Goal: Task Accomplishment & Management: Use online tool/utility

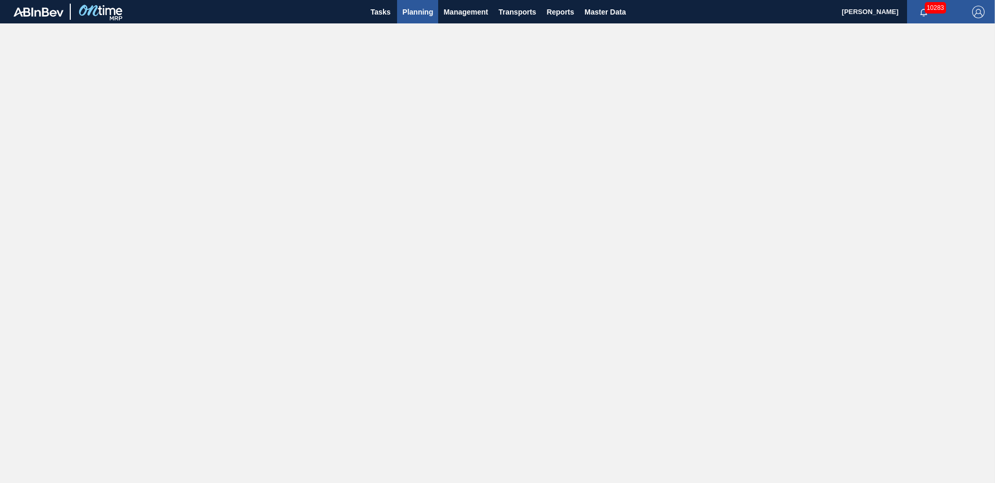
click at [419, 11] on span "Planning" at bounding box center [417, 12] width 31 height 12
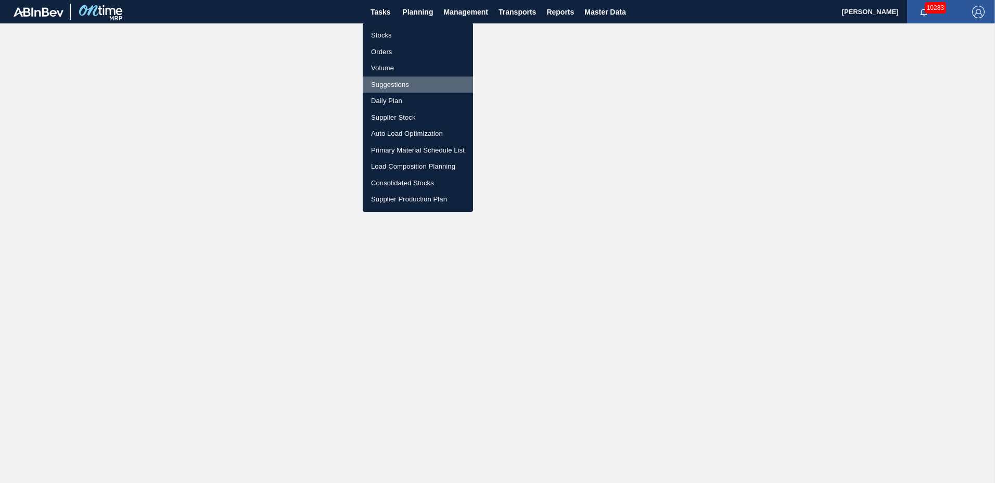
click at [401, 84] on li "Suggestions" at bounding box center [418, 85] width 110 height 17
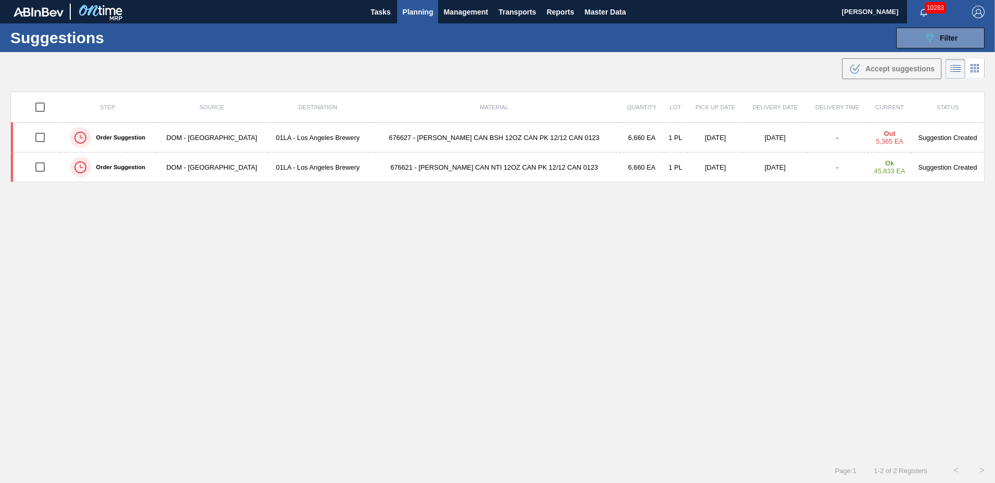
type to "[DATE]"
click at [951, 38] on span "Filter" at bounding box center [949, 38] width 18 height 8
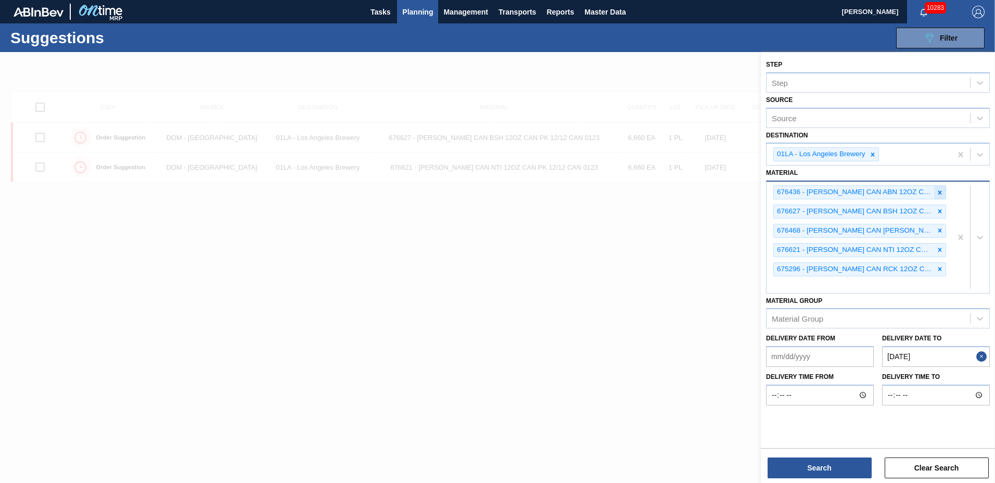
click at [936, 190] on div at bounding box center [939, 192] width 11 height 13
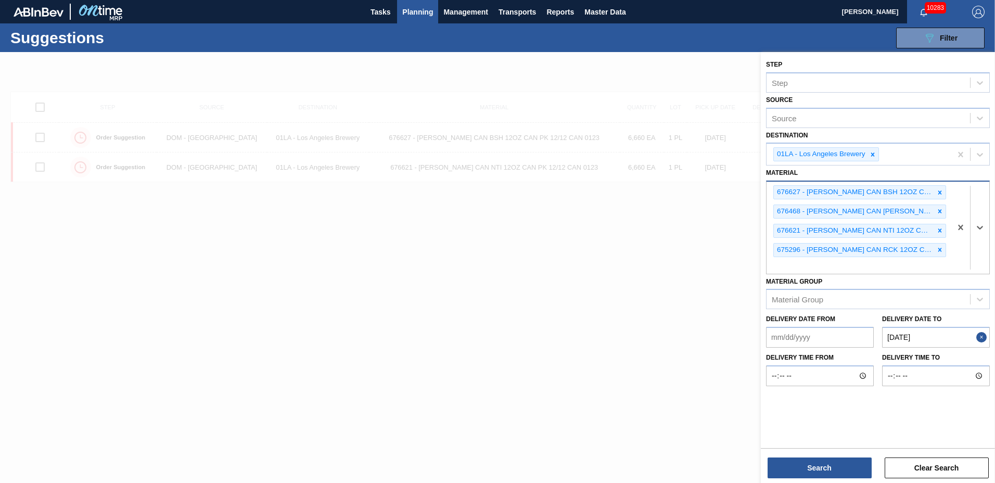
click at [936, 190] on div at bounding box center [939, 192] width 11 height 13
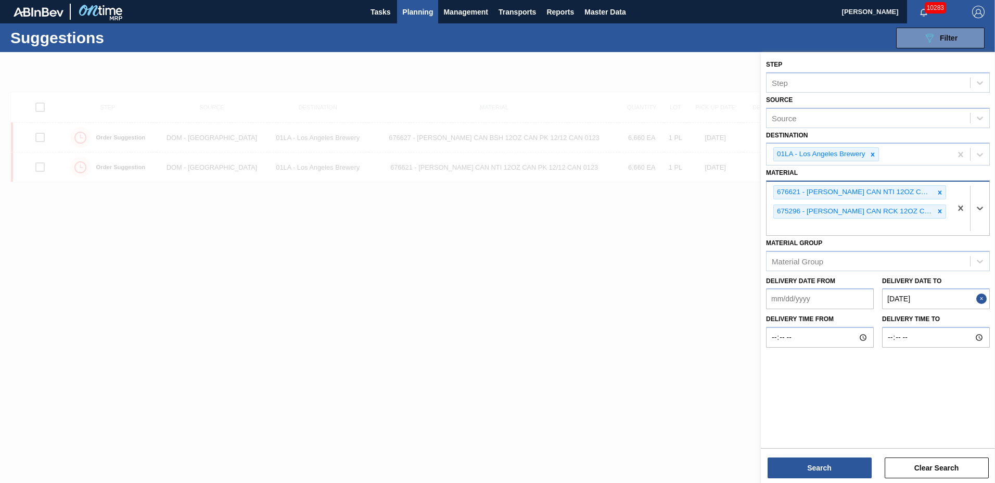
click at [936, 189] on icon at bounding box center [939, 192] width 7 height 7
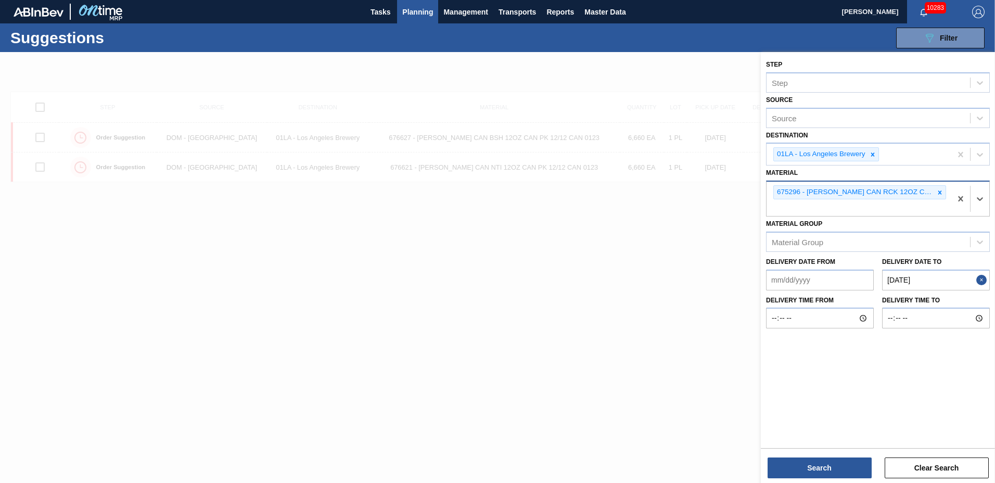
click at [936, 189] on icon at bounding box center [939, 192] width 7 height 7
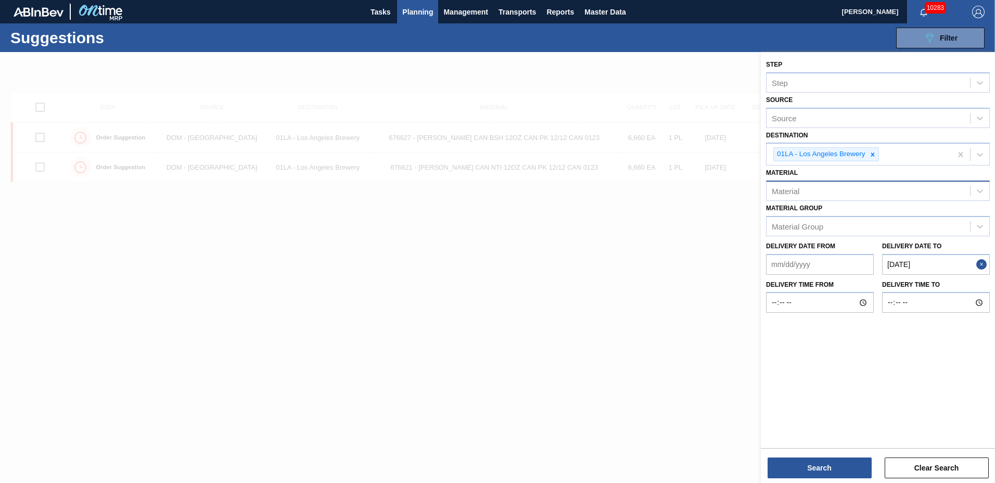
click at [730, 65] on div at bounding box center [497, 293] width 995 height 483
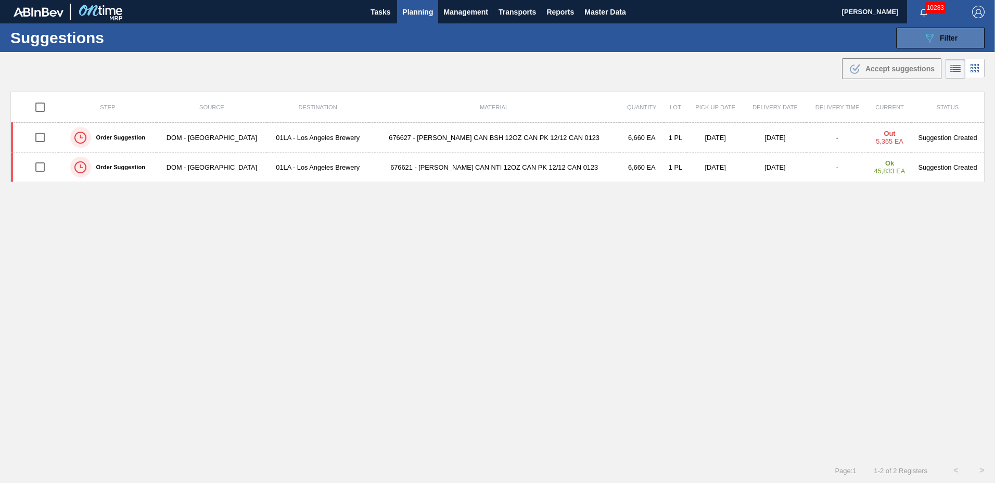
click at [947, 39] on span "Filter" at bounding box center [949, 38] width 18 height 8
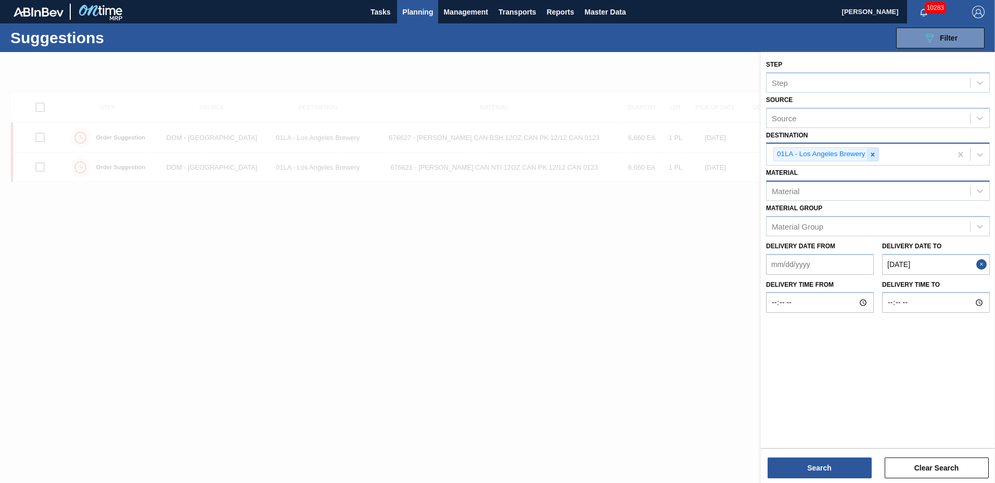
click at [873, 157] on icon at bounding box center [872, 154] width 7 height 7
type input "6"
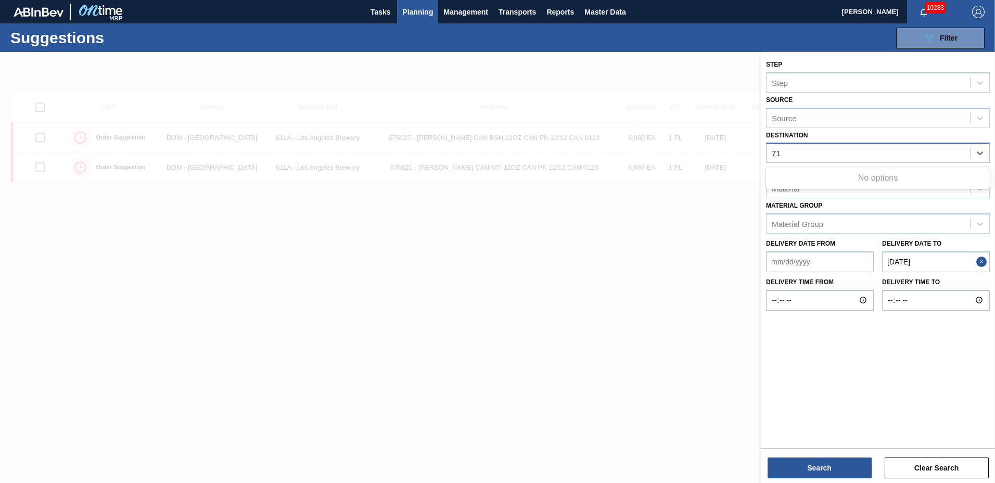
type input "7"
click at [835, 126] on div "Source" at bounding box center [878, 118] width 224 height 20
click at [696, 58] on div at bounding box center [497, 293] width 995 height 483
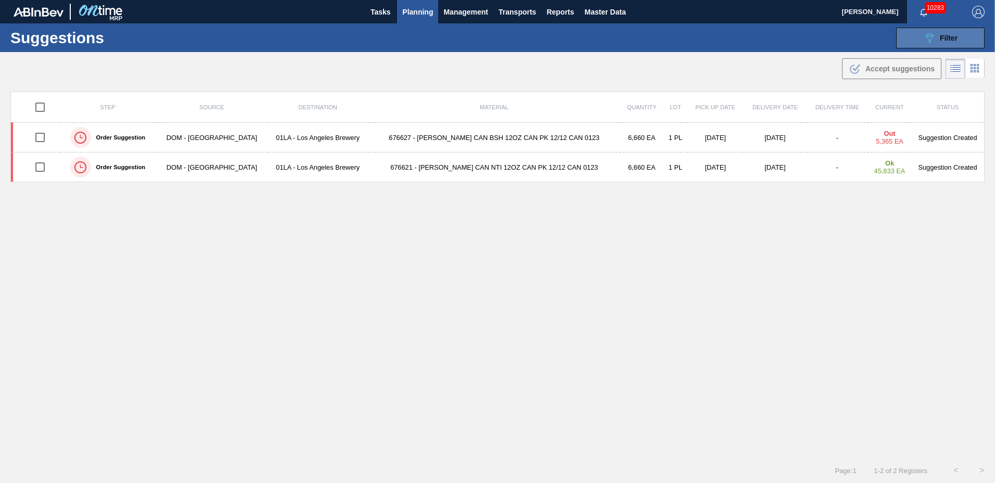
click at [917, 39] on button "089F7B8B-B2A5-4AFE-B5C0-19BA573D28AC Filter" at bounding box center [940, 38] width 88 height 21
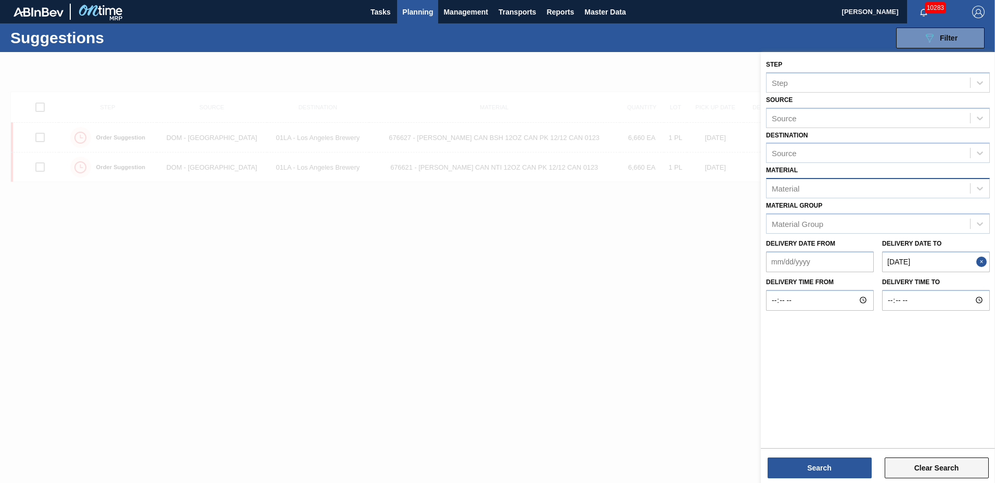
click at [938, 468] on button "Clear Search" at bounding box center [937, 468] width 104 height 21
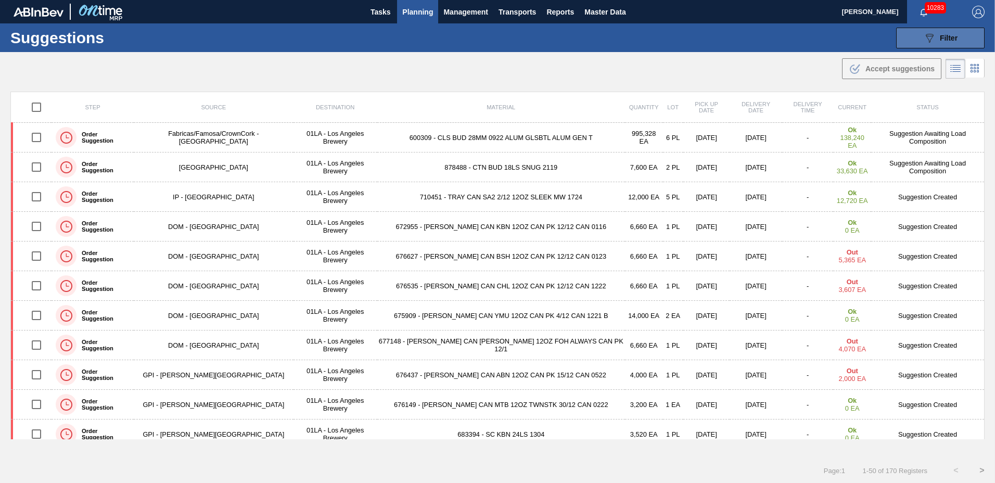
click at [923, 37] on icon "089F7B8B-B2A5-4AFE-B5C0-19BA573D28AC" at bounding box center [929, 38] width 12 height 12
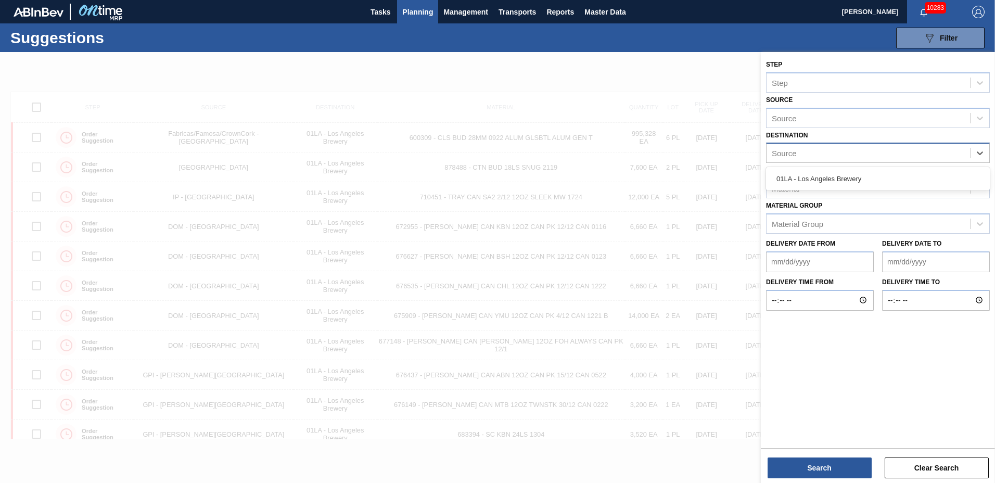
click at [808, 147] on div "Source" at bounding box center [869, 153] width 204 height 15
click at [793, 180] on div "01LA - Los Angeles Brewery" at bounding box center [878, 178] width 224 height 19
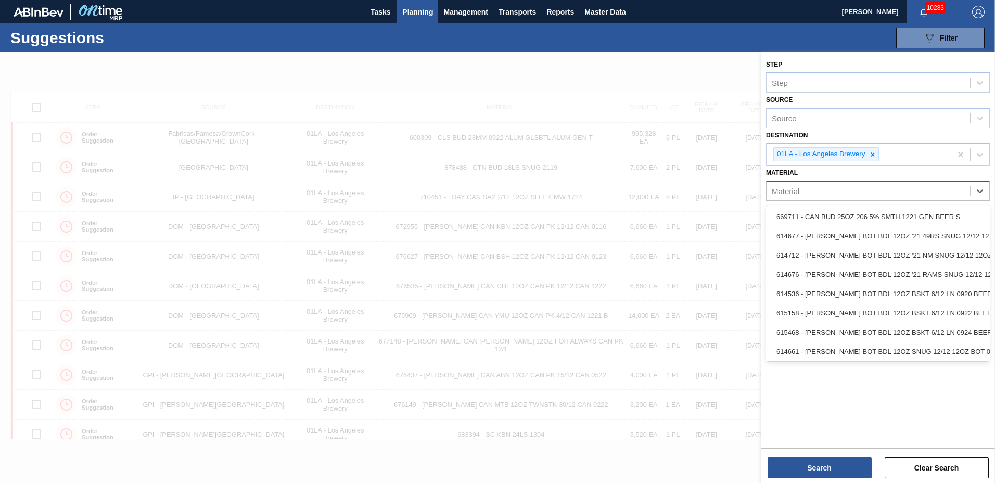
click at [795, 192] on div "Material" at bounding box center [786, 191] width 28 height 9
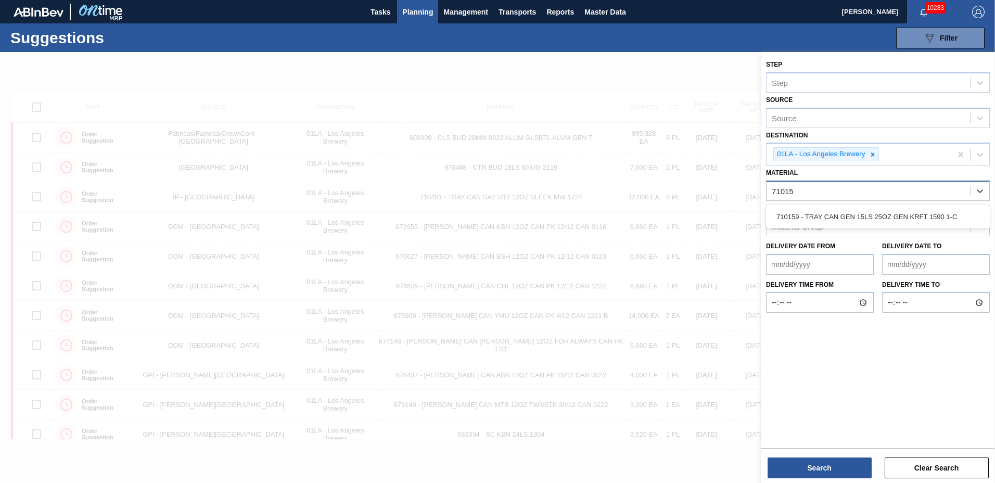
type input "710159"
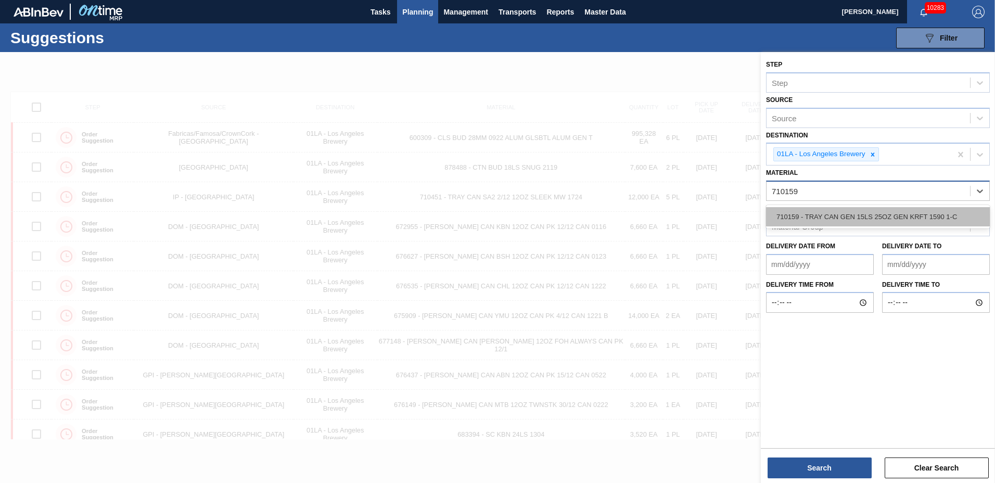
click at [796, 221] on div "710159 - TRAY CAN GEN 15LS 25OZ GEN KRFT 1590 1-C" at bounding box center [878, 216] width 224 height 19
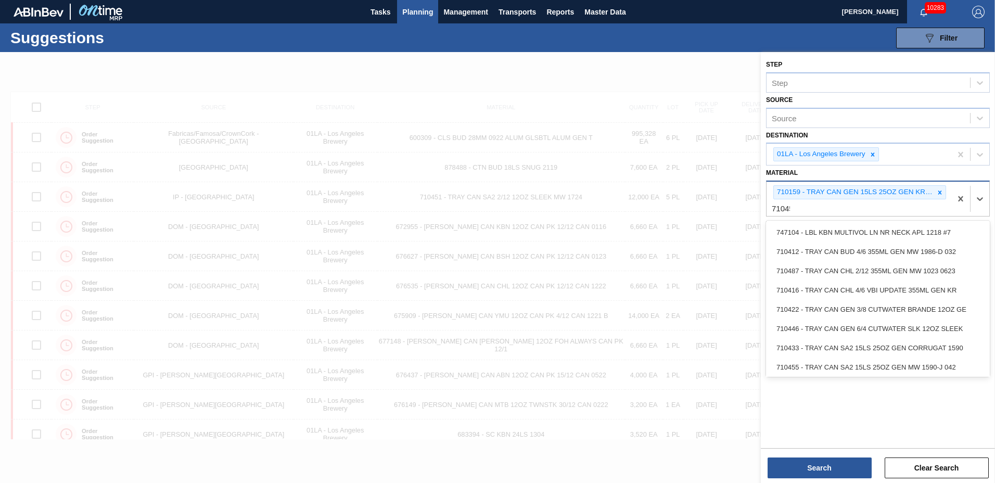
type input "710451"
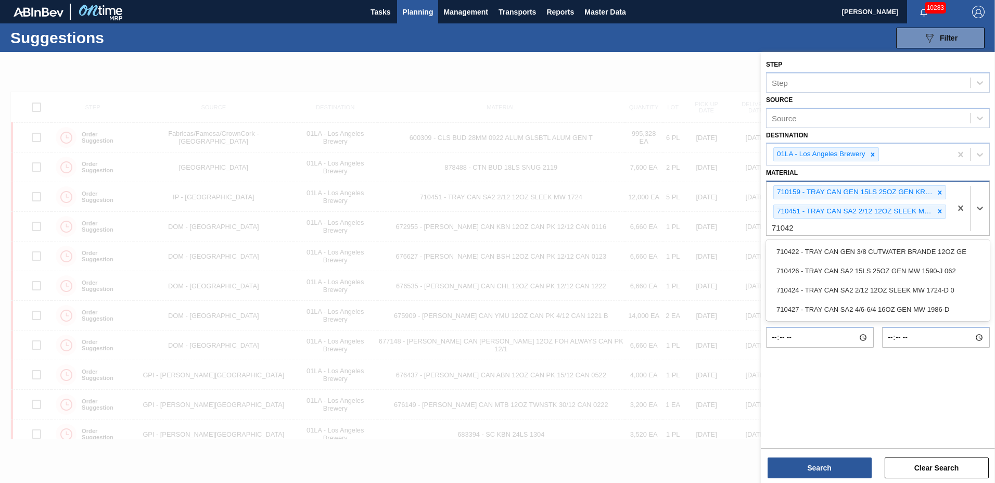
type input "710422"
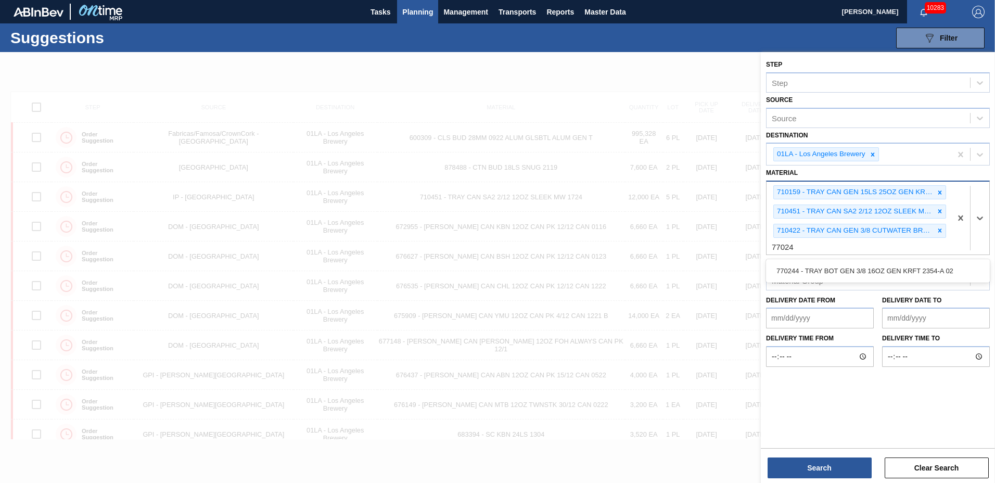
type input "770244"
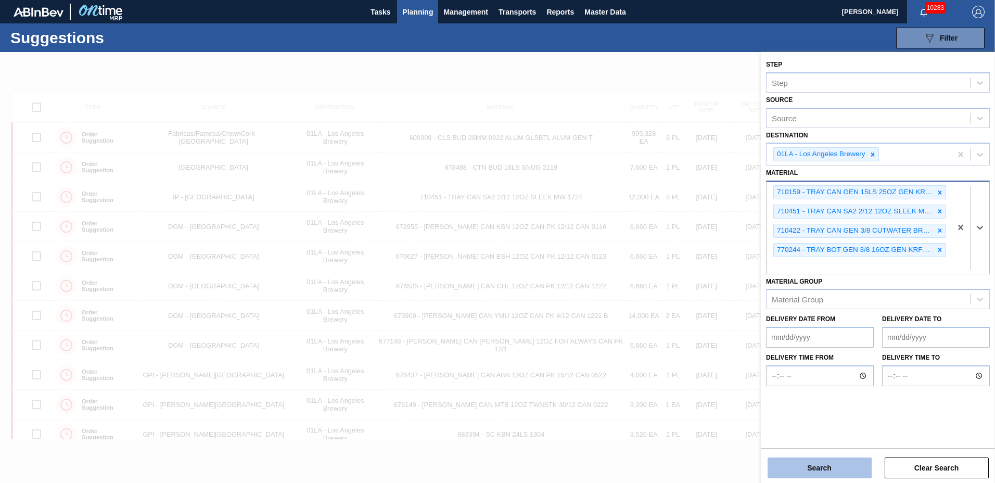
click at [830, 466] on button "Search" at bounding box center [820, 468] width 104 height 21
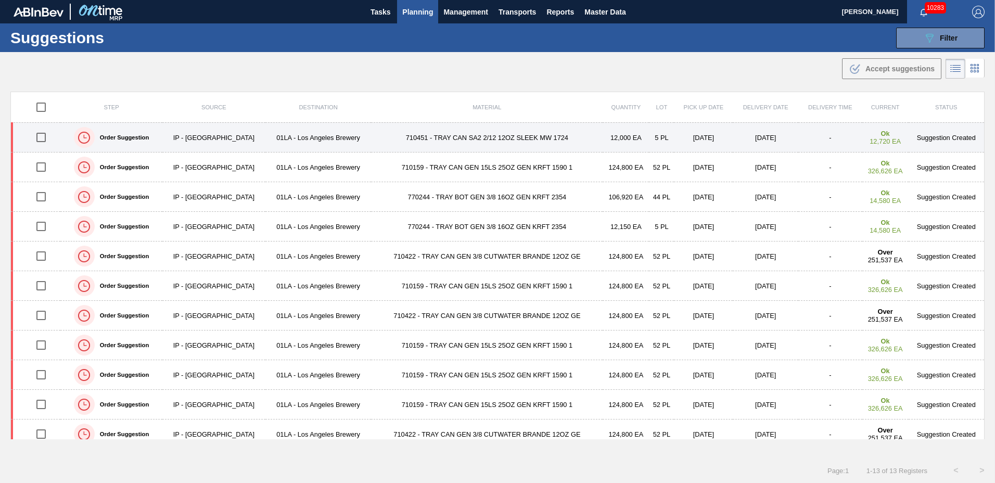
click at [41, 134] on input "checkbox" at bounding box center [41, 137] width 22 height 22
checkbox input "true"
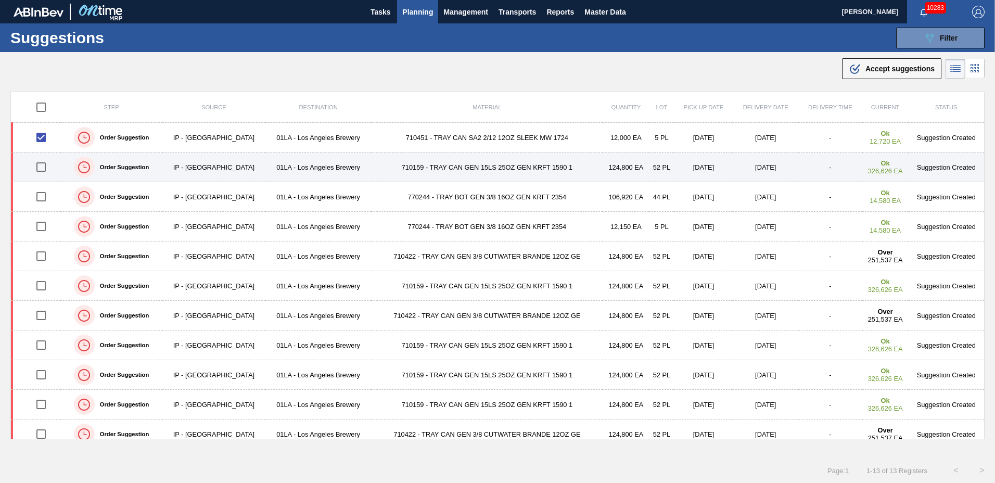
click at [42, 168] on input "checkbox" at bounding box center [41, 167] width 22 height 22
checkbox input "true"
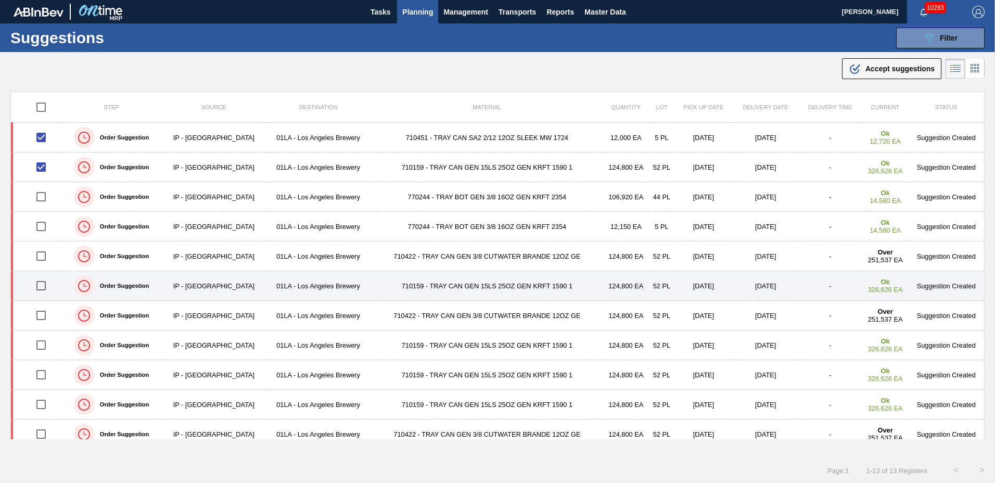
click at [37, 283] on input "checkbox" at bounding box center [41, 286] width 22 height 22
checkbox input "true"
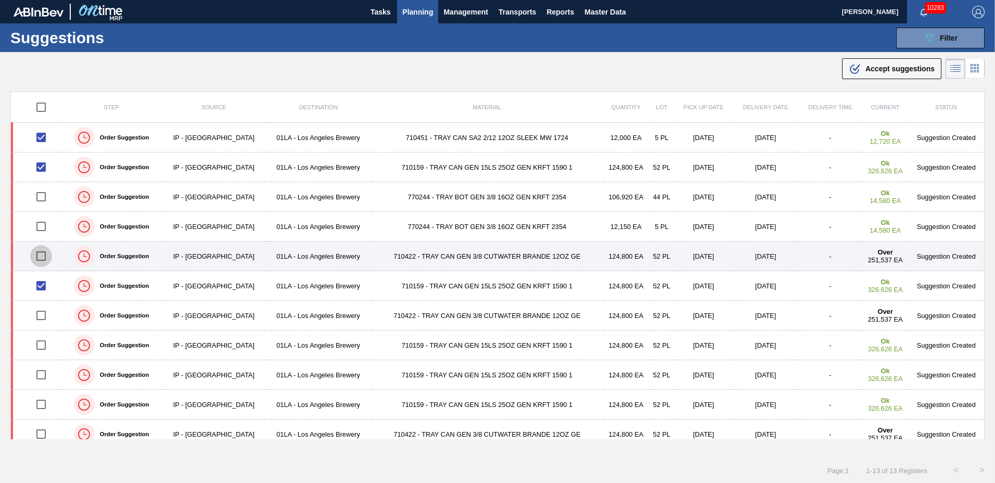
click at [42, 256] on input "checkbox" at bounding box center [41, 256] width 22 height 22
checkbox input "true"
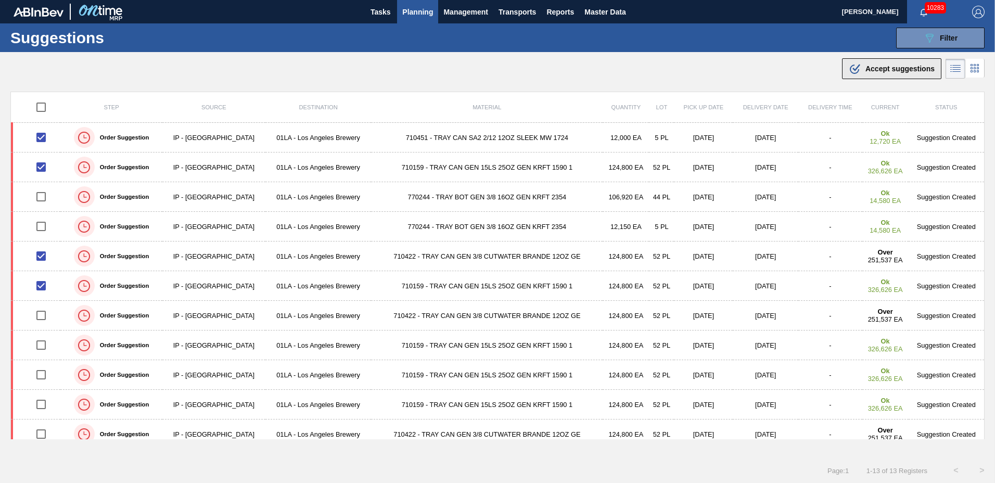
click at [907, 66] on span "Accept suggestions" at bounding box center [900, 69] width 69 height 8
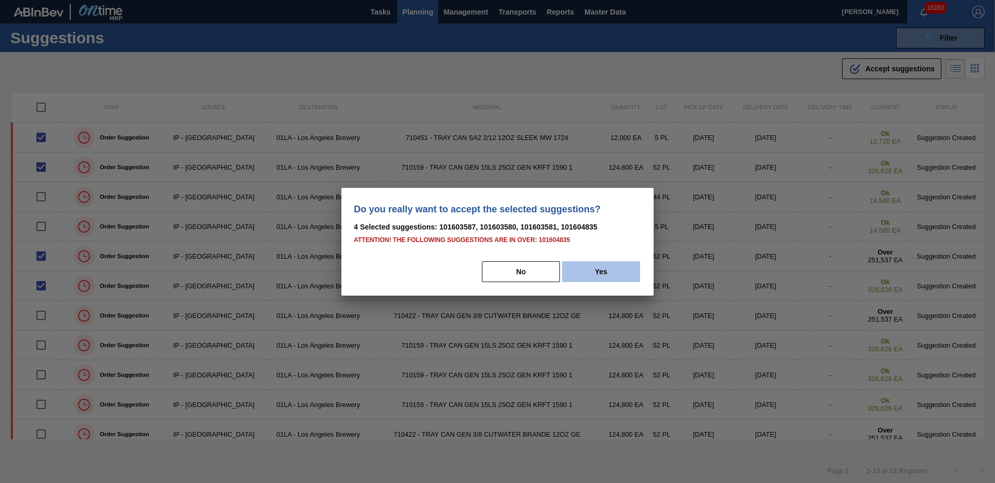
click at [610, 269] on button "Yes" at bounding box center [601, 271] width 78 height 21
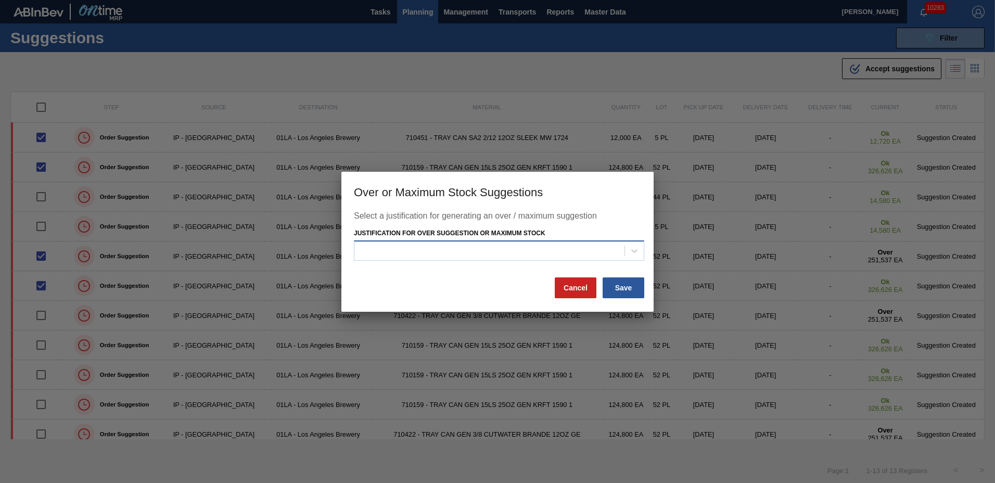
click at [457, 258] on div at bounding box center [489, 251] width 270 height 15
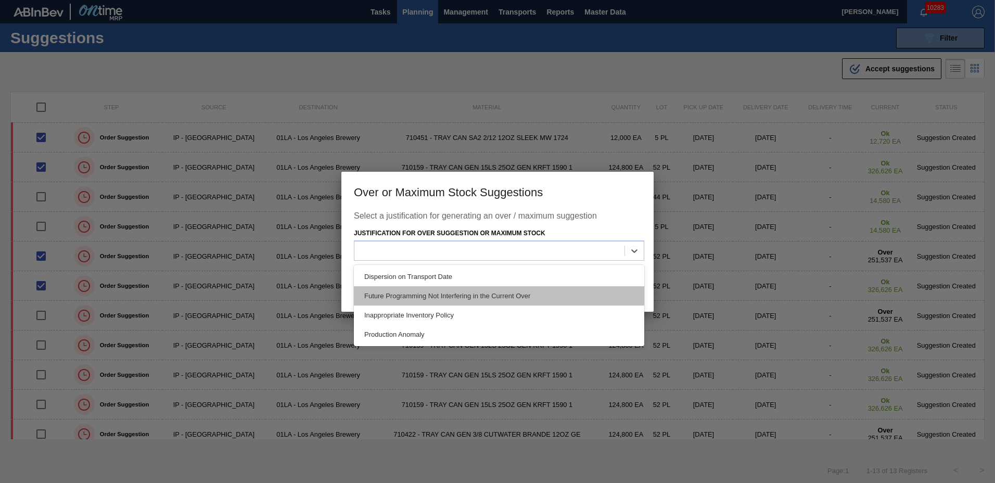
click at [451, 295] on div "Future Programming Not Interfering in the Current Over" at bounding box center [499, 295] width 290 height 19
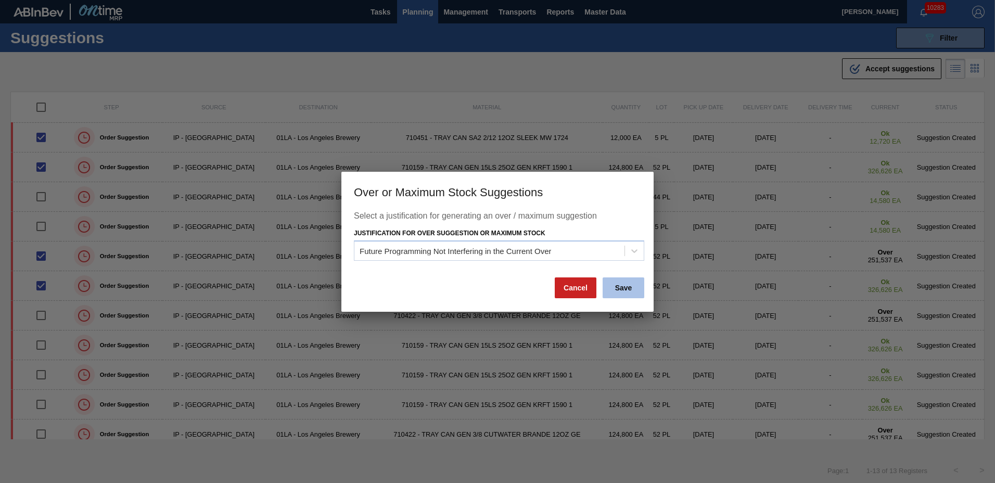
click at [625, 286] on button "Save" at bounding box center [624, 287] width 42 height 21
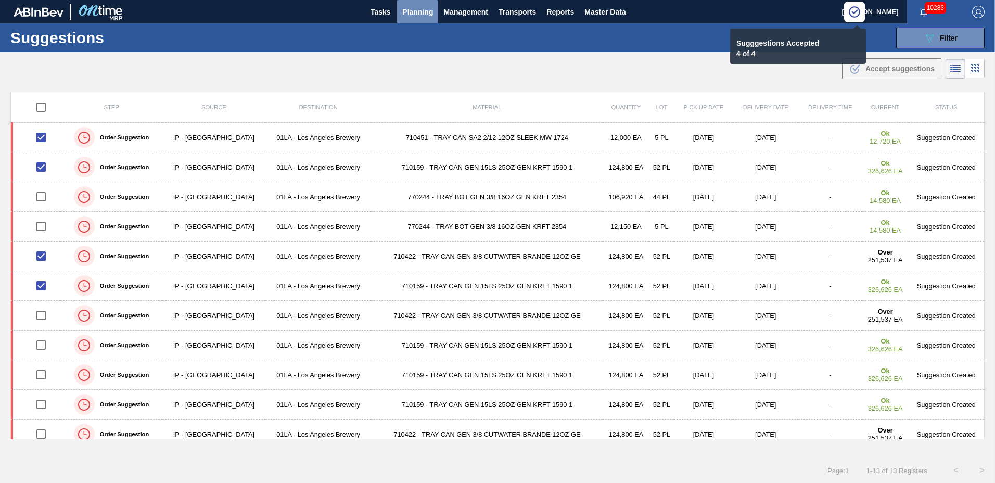
click at [420, 10] on span "Planning" at bounding box center [417, 12] width 31 height 12
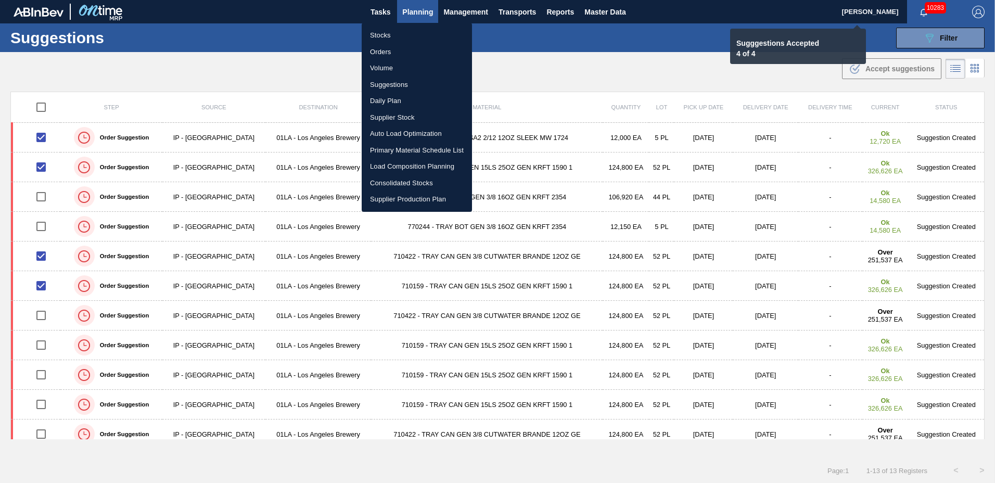
checkbox input "false"
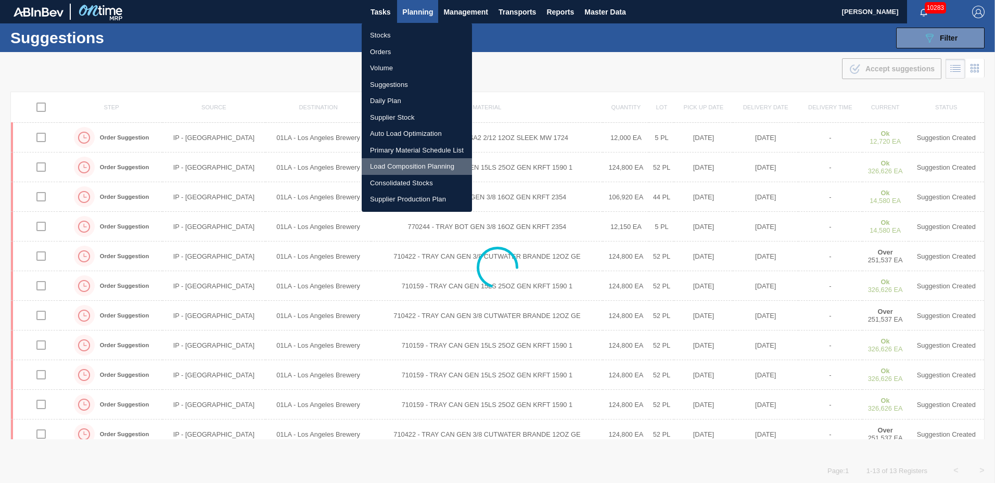
click at [398, 166] on li "Load Composition Planning" at bounding box center [417, 166] width 110 height 17
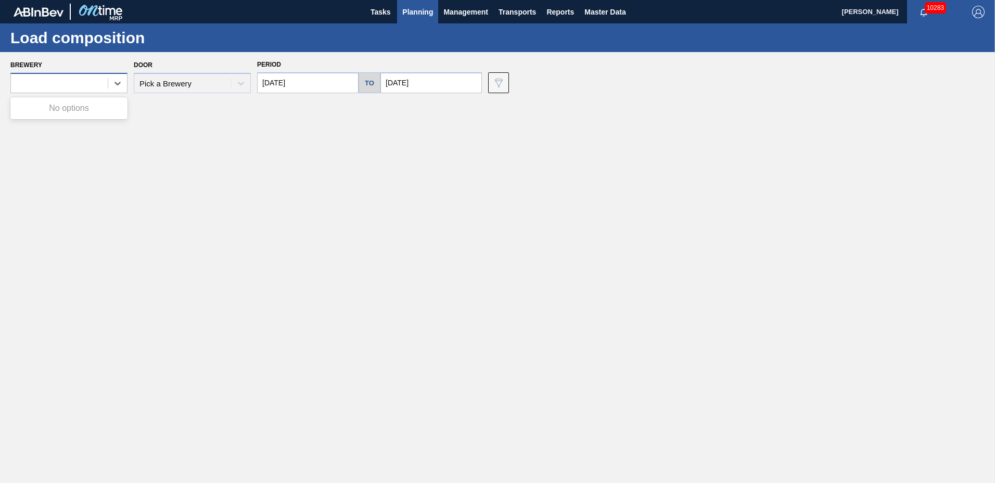
click at [83, 87] on div at bounding box center [59, 83] width 97 height 15
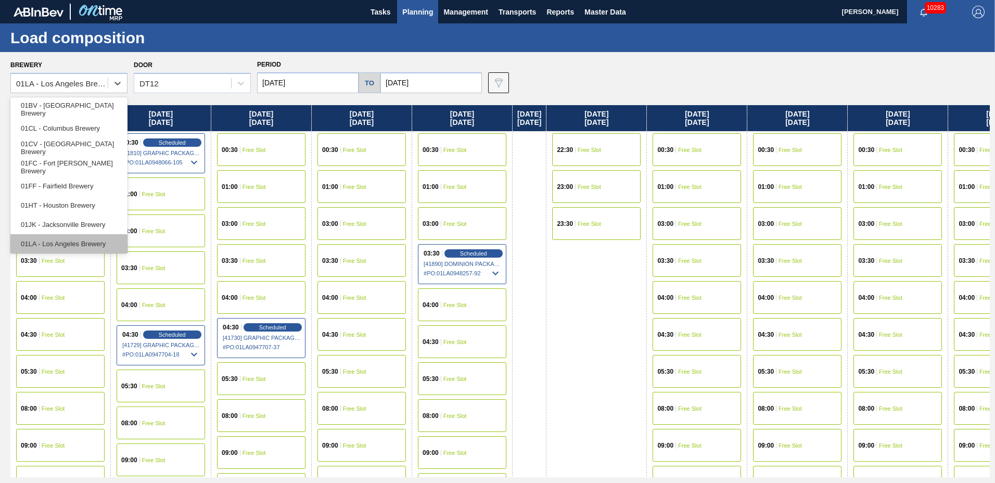
click at [66, 246] on div "01LA - Los Angeles Brewery" at bounding box center [68, 243] width 117 height 19
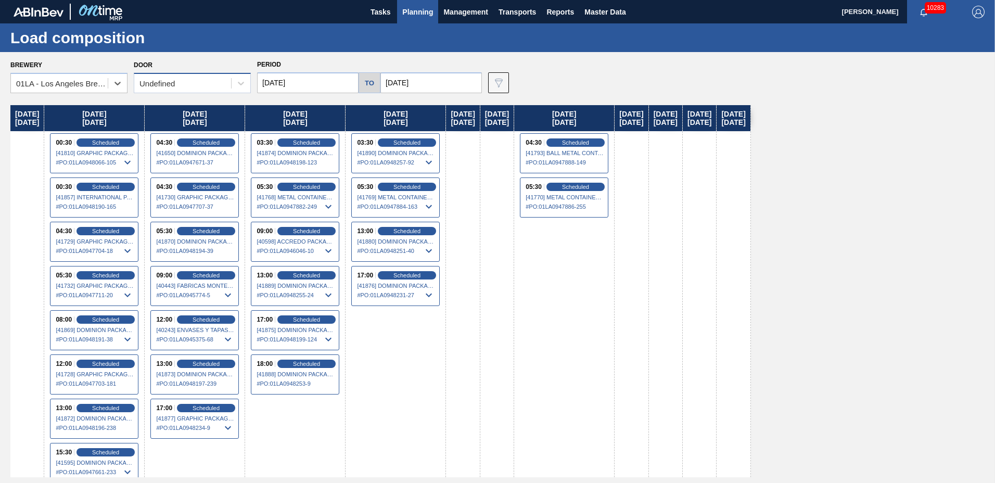
click at [164, 83] on div "Undefined" at bounding box center [156, 83] width 35 height 9
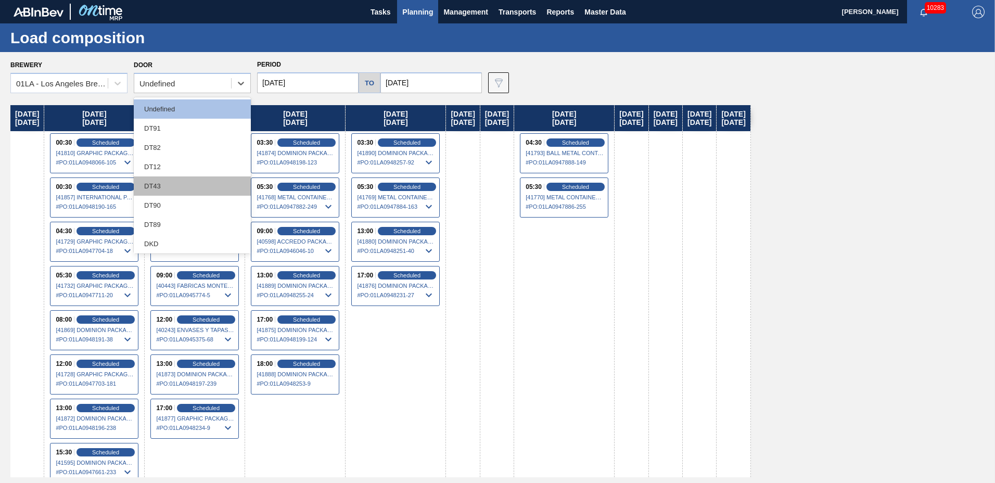
click at [159, 186] on div "DT43" at bounding box center [192, 185] width 117 height 19
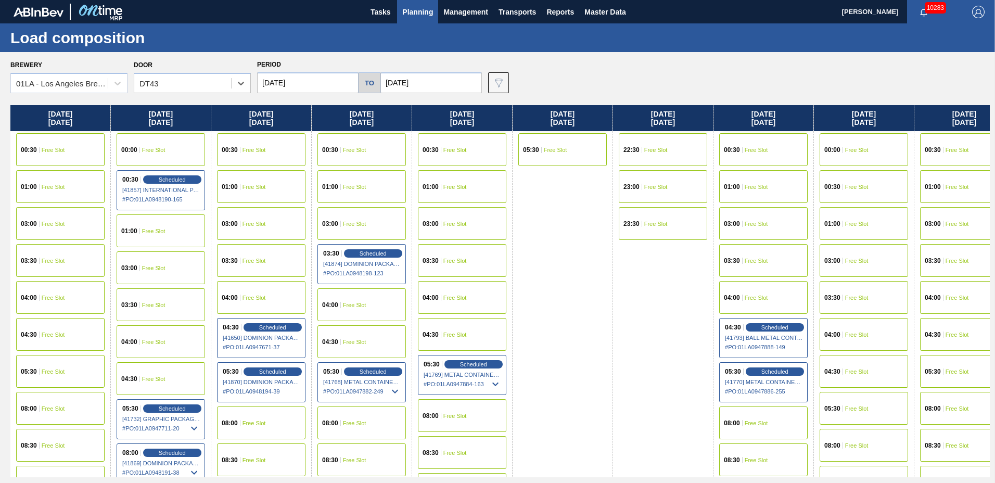
click at [308, 84] on input "[DATE]" at bounding box center [307, 82] width 101 height 21
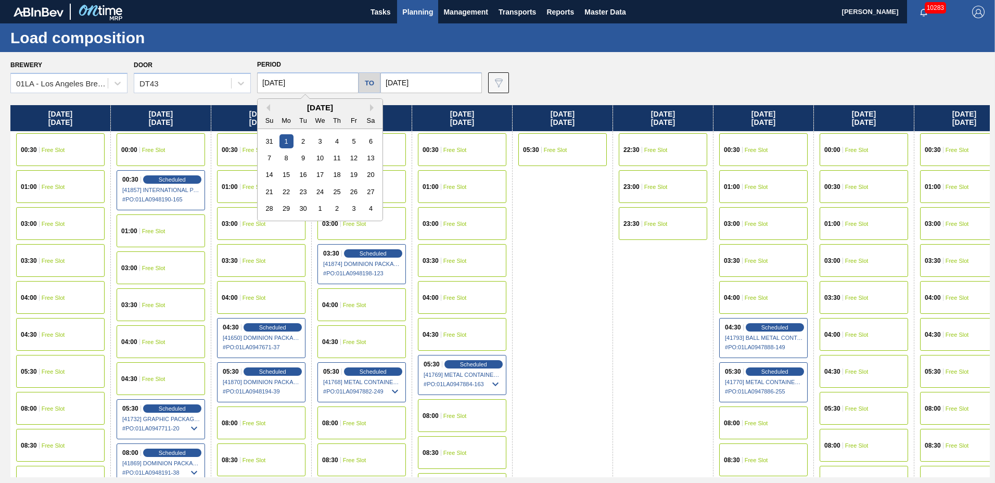
click at [308, 84] on input "[DATE]" at bounding box center [307, 82] width 101 height 21
click at [569, 79] on div "Brewery 01LA - [GEOGRAPHIC_DATA] Brewery Door DT43 Period [DATE] Previous Month…" at bounding box center [500, 75] width 980 height 36
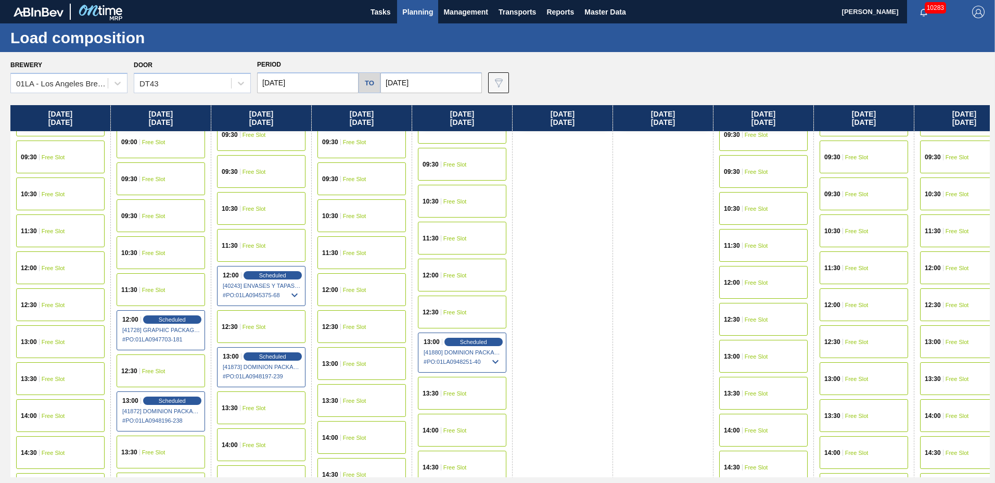
scroll to position [798, 0]
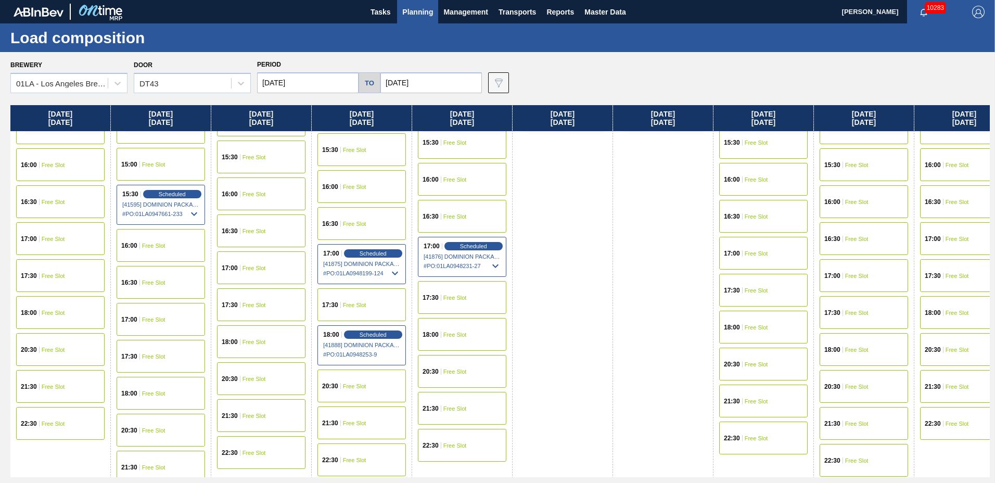
click at [158, 282] on span "Free Slot" at bounding box center [153, 283] width 23 height 6
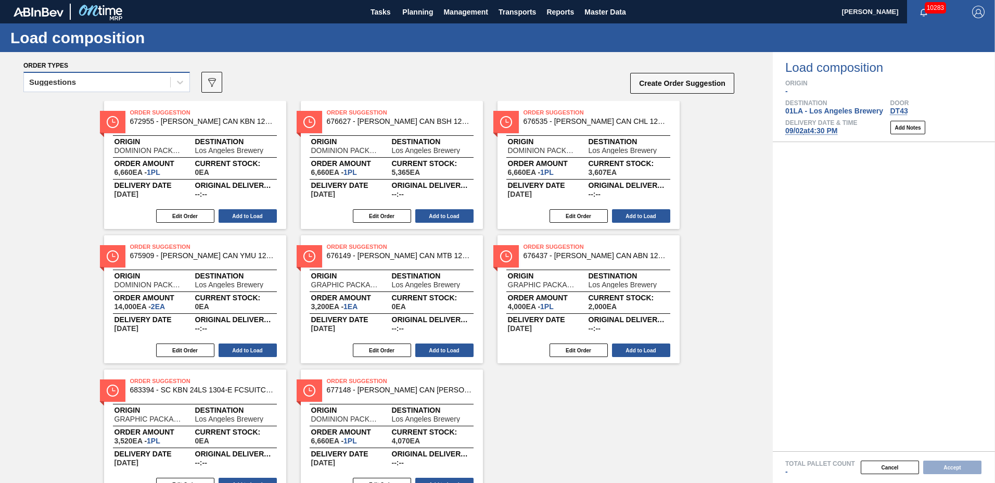
click at [108, 86] on div "Suggestions" at bounding box center [97, 82] width 146 height 15
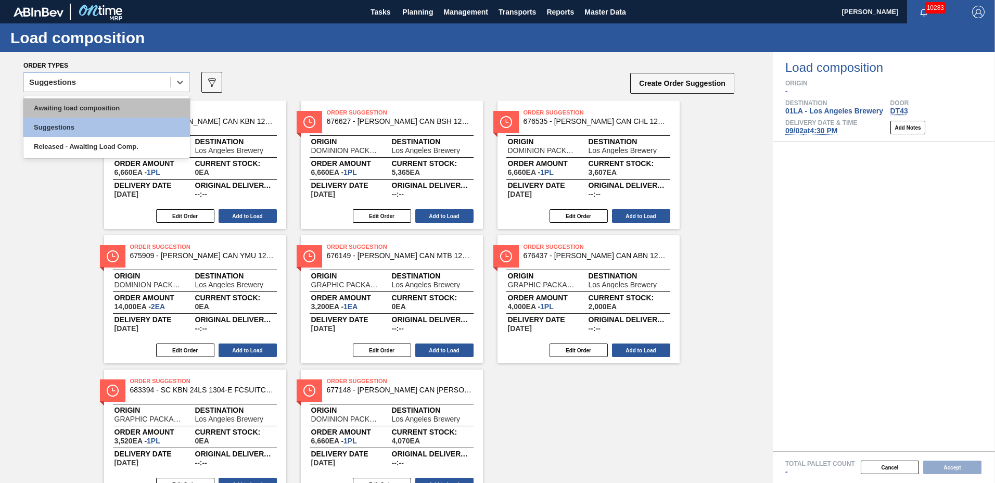
click at [109, 101] on div "Awaiting load composition" at bounding box center [106, 107] width 167 height 19
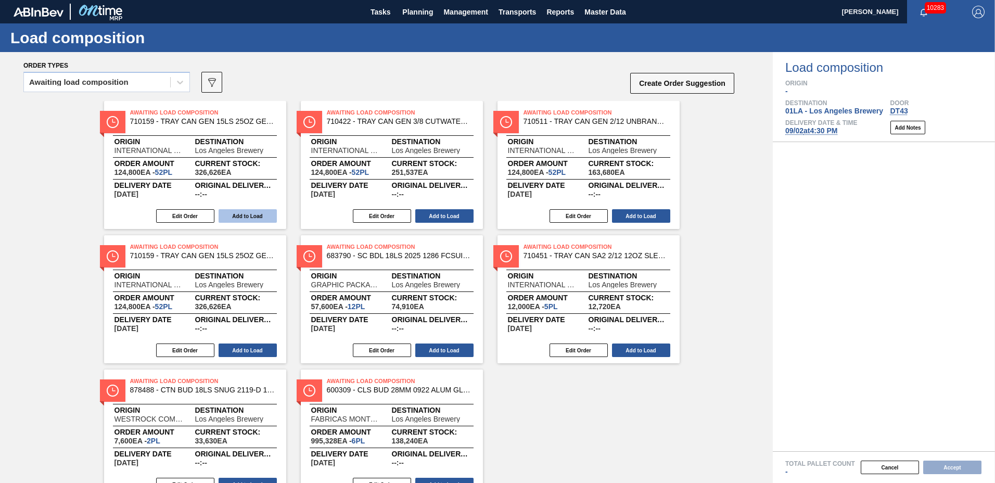
click at [249, 214] on button "Add to Load" at bounding box center [248, 216] width 58 height 14
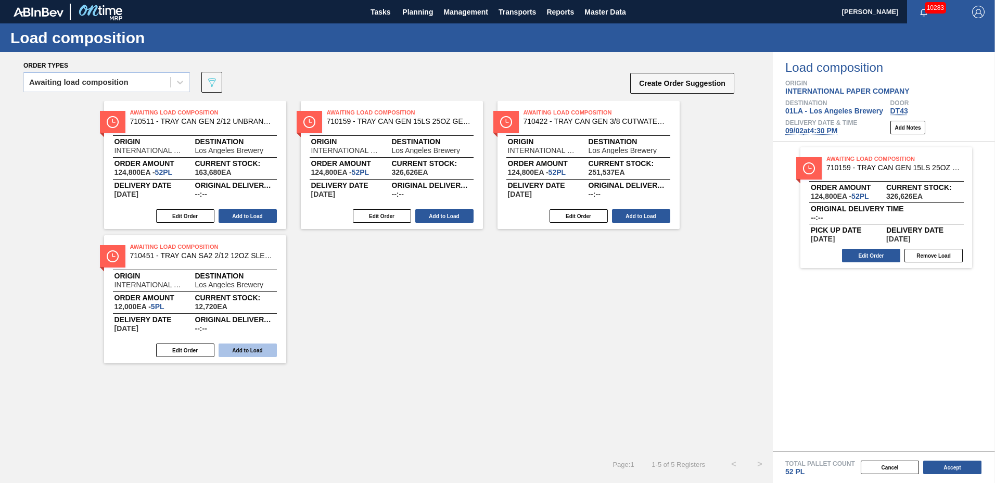
click at [265, 350] on button "Add to Load" at bounding box center [248, 351] width 58 height 14
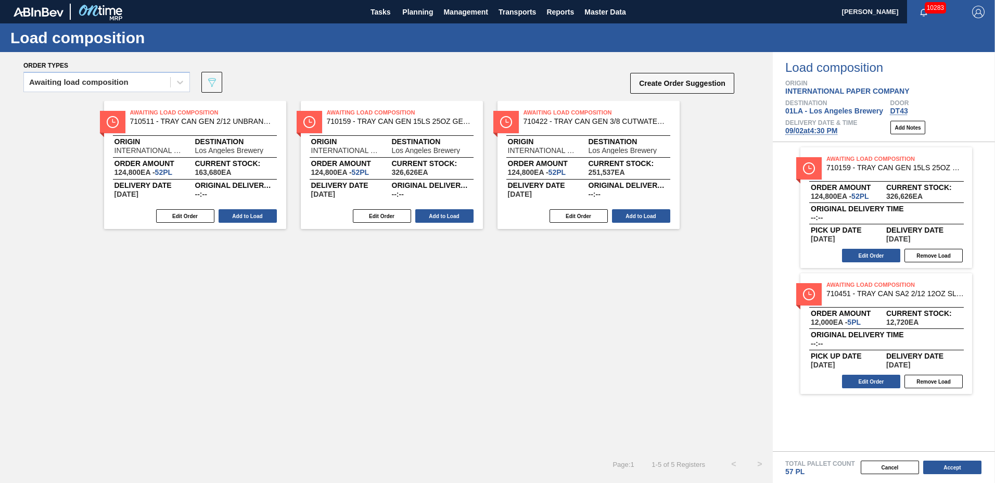
drag, startPoint x: 860, startPoint y: 258, endPoint x: 846, endPoint y: 275, distance: 22.2
click at [860, 265] on div "Awaiting Load Composition 710159 - TRAY CAN GEN 15LS 25OZ GEN KRFT 1590 1-C Ord…" at bounding box center [887, 207] width 172 height 121
click at [870, 258] on button "Edit Order" at bounding box center [871, 256] width 58 height 14
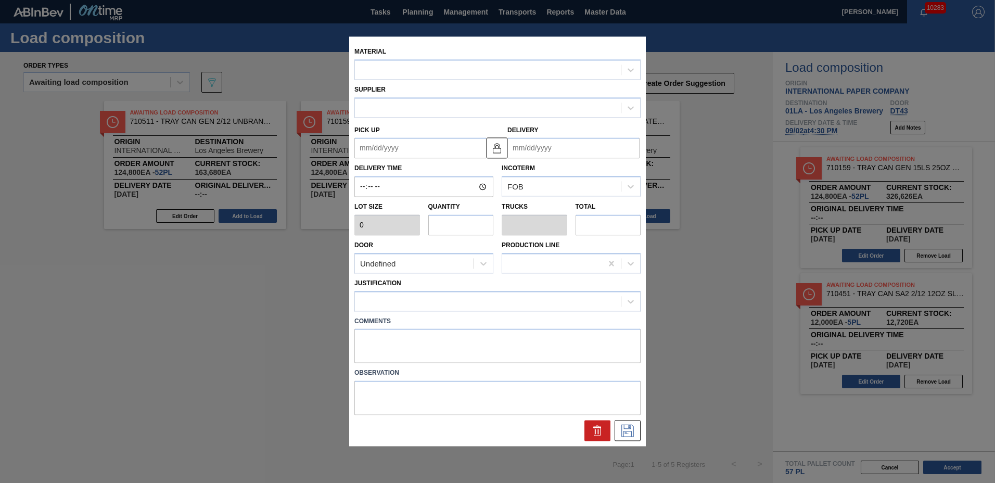
type input "2,400"
type input "52"
type input "1"
type input "124,800"
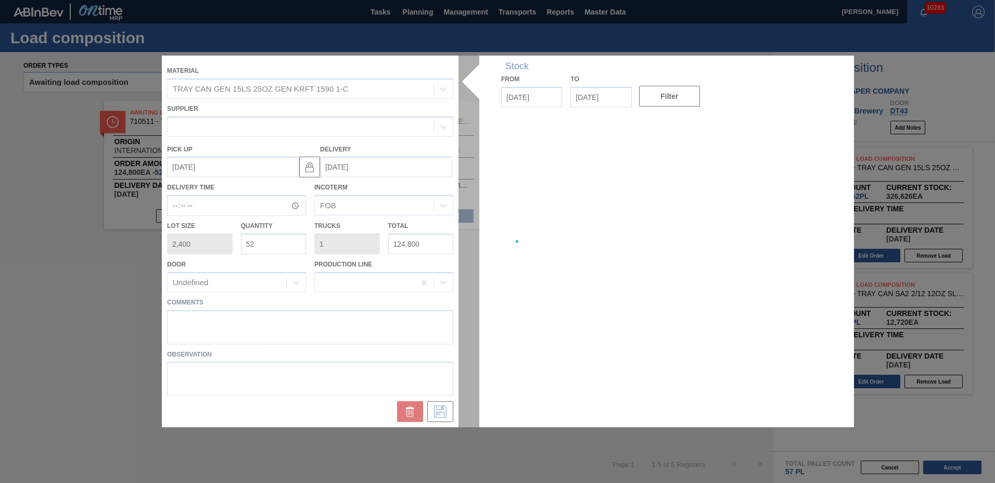
type up "[DATE]"
type input "[DATE]"
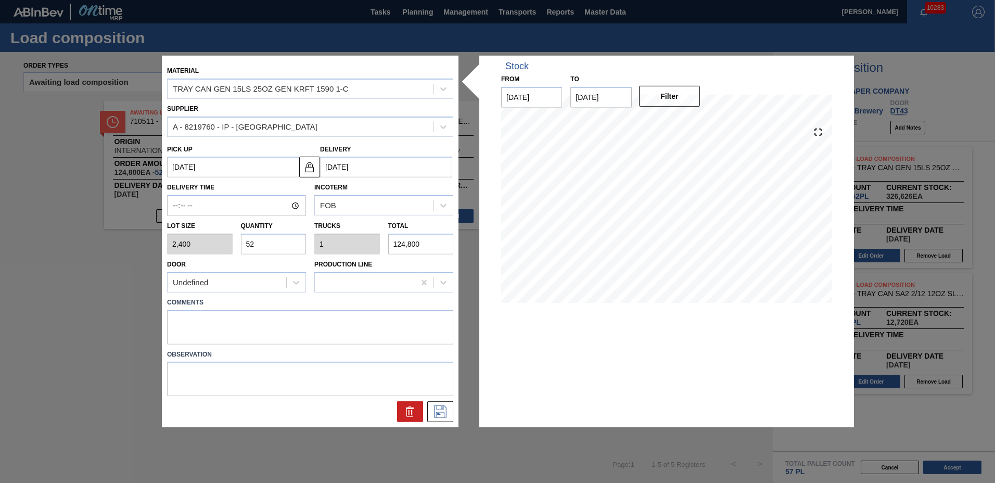
drag, startPoint x: 275, startPoint y: 242, endPoint x: 34, endPoint y: 220, distance: 242.5
click at [34, 220] on div "Material TRAY CAN GEN 15LS 25OZ GEN KRFT 1590 1-C Supplier A - 8219760 - IP - […" at bounding box center [497, 241] width 995 height 483
type input "4"
type input "0.077"
type input "9,600"
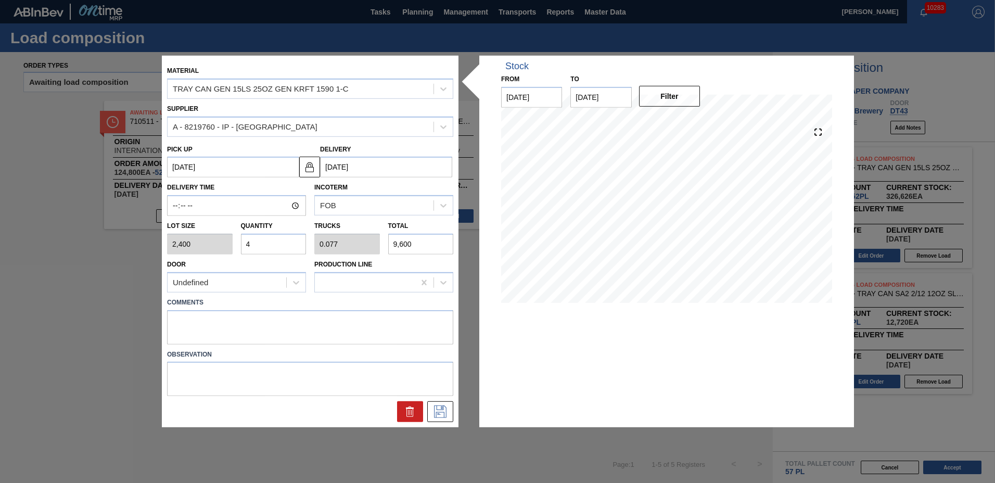
type input "46"
type input "0.885"
type input "110,400"
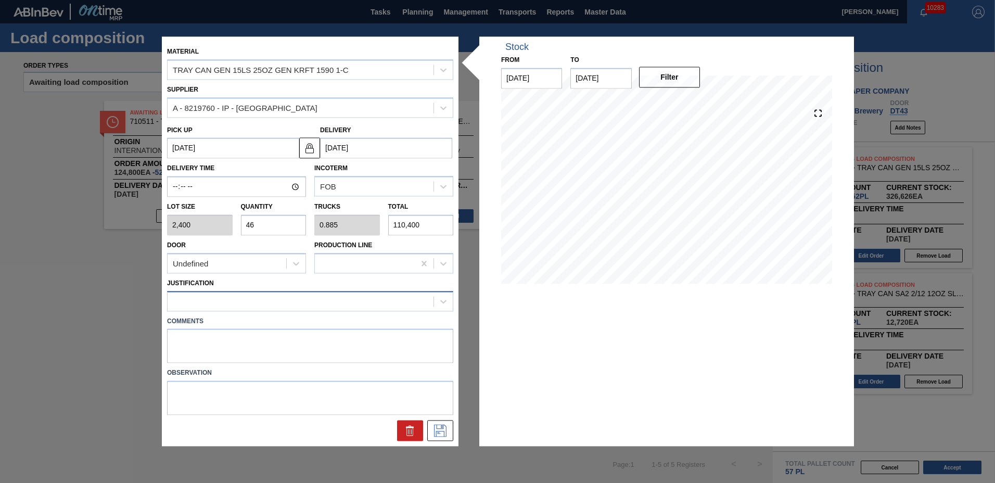
type input "46"
click at [196, 302] on div at bounding box center [301, 301] width 266 height 15
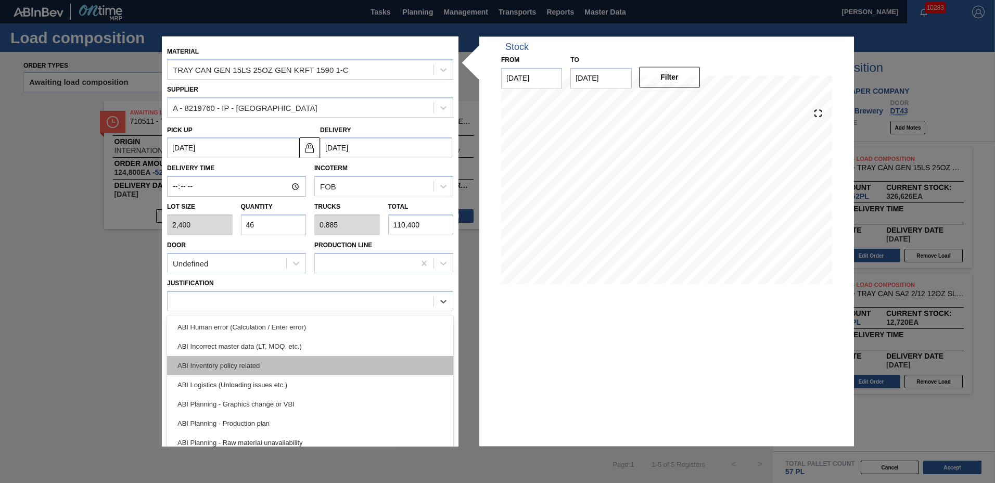
click at [240, 361] on div "ABI Inventory policy related" at bounding box center [310, 365] width 286 height 19
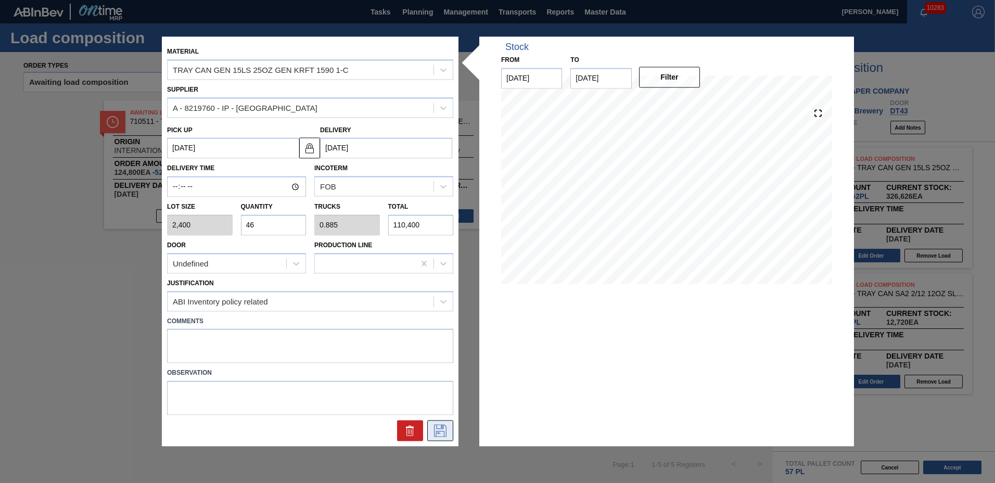
click at [446, 426] on icon at bounding box center [440, 431] width 17 height 12
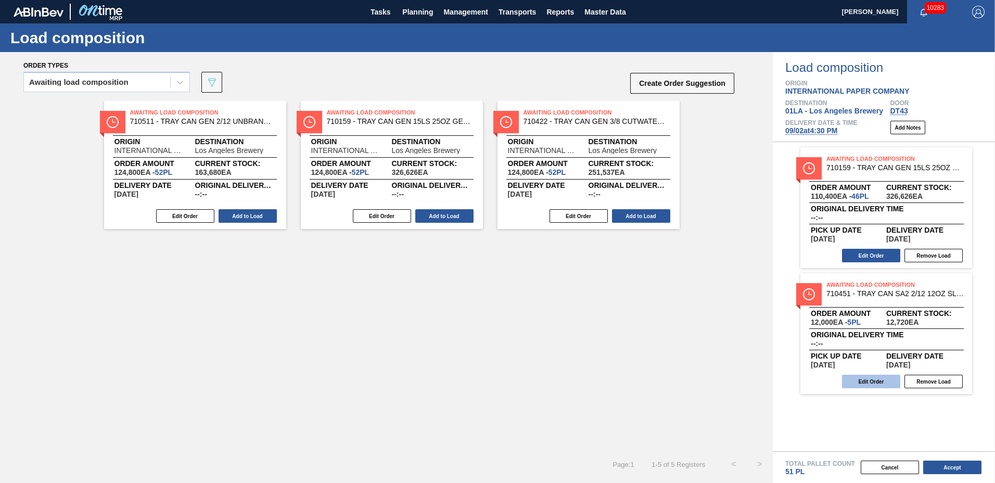
click at [872, 382] on button "Edit Order" at bounding box center [871, 382] width 58 height 14
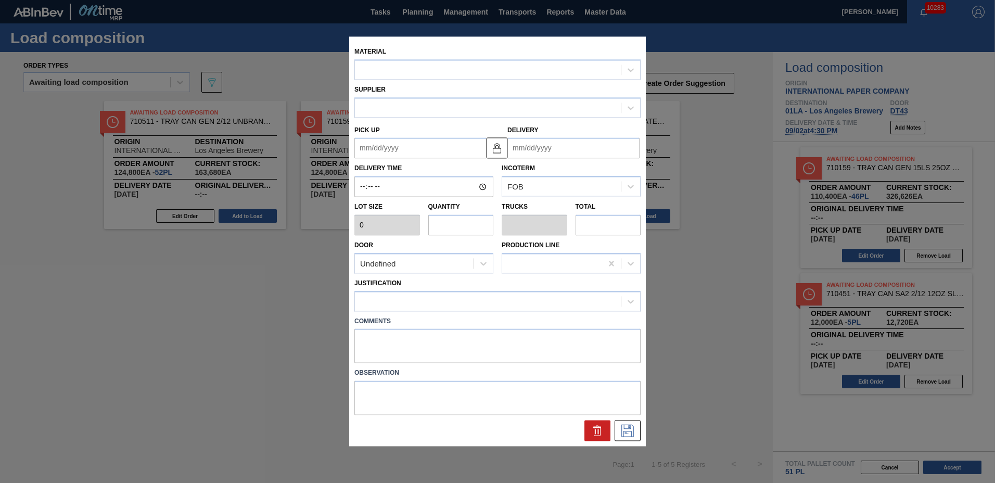
type input "2,400"
type input "5"
type input "0.096"
type input "12,000"
type up "[DATE]"
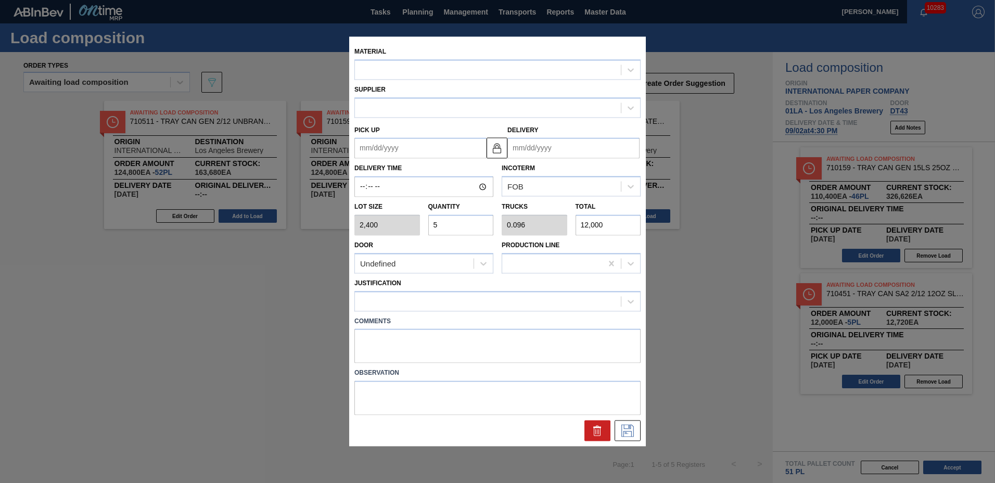
type input "[DATE]"
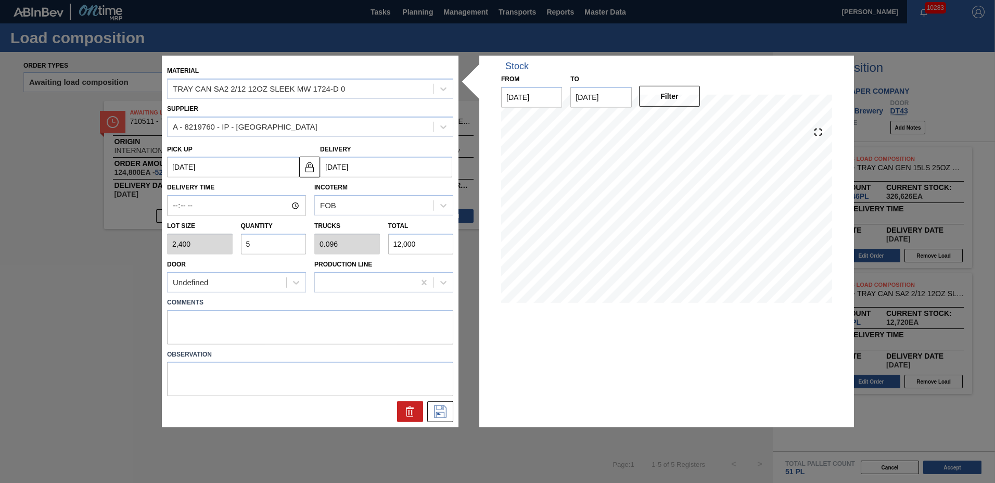
drag, startPoint x: 248, startPoint y: 243, endPoint x: 77, endPoint y: 225, distance: 172.7
click at [77, 225] on div "Material TRAY CAN SA2 2/12 12OZ SLEEK MW 1724-D 0 Supplier A - 8219760 - IP - […" at bounding box center [497, 241] width 995 height 483
type input "6"
type input "0.115"
type input "14,400"
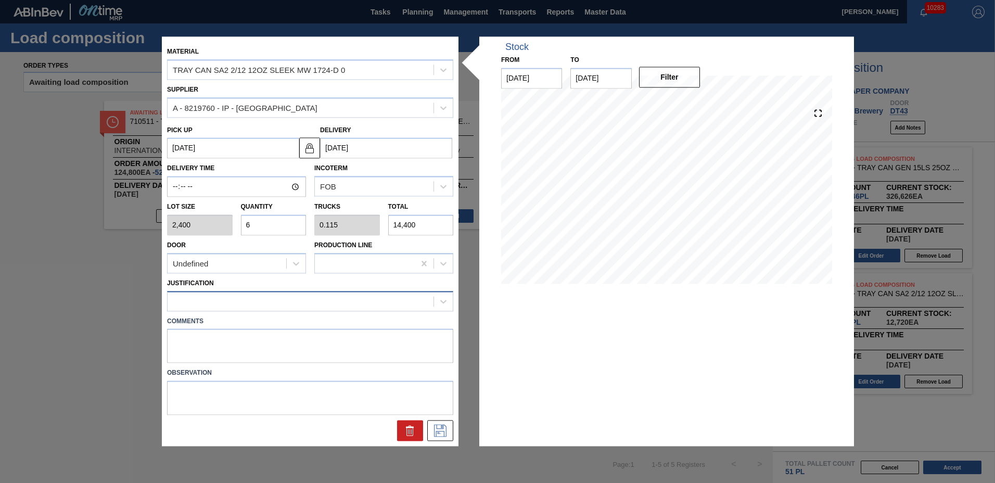
type input "6"
click at [212, 303] on div at bounding box center [301, 301] width 266 height 15
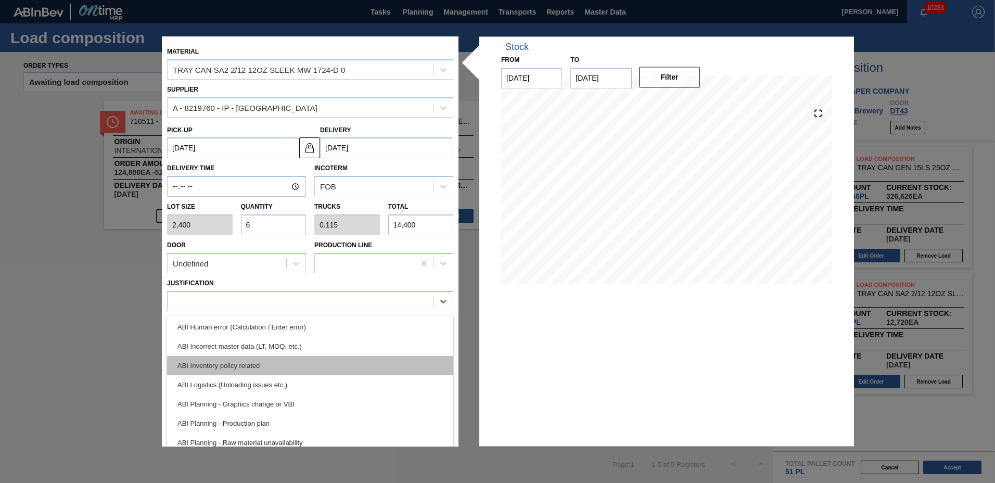
click at [214, 366] on div "ABI Inventory policy related" at bounding box center [310, 365] width 286 height 19
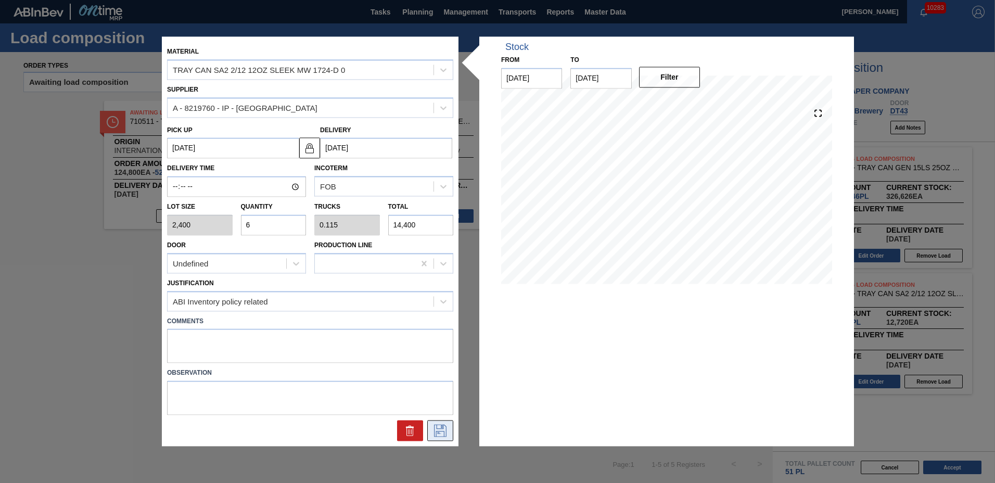
click at [446, 429] on icon at bounding box center [440, 431] width 12 height 12
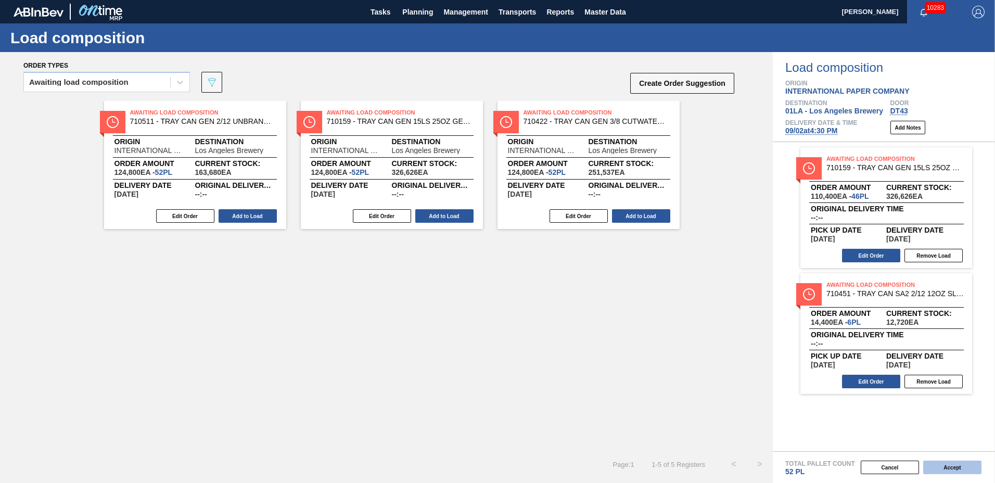
click at [948, 466] on button "Accept" at bounding box center [952, 468] width 58 height 14
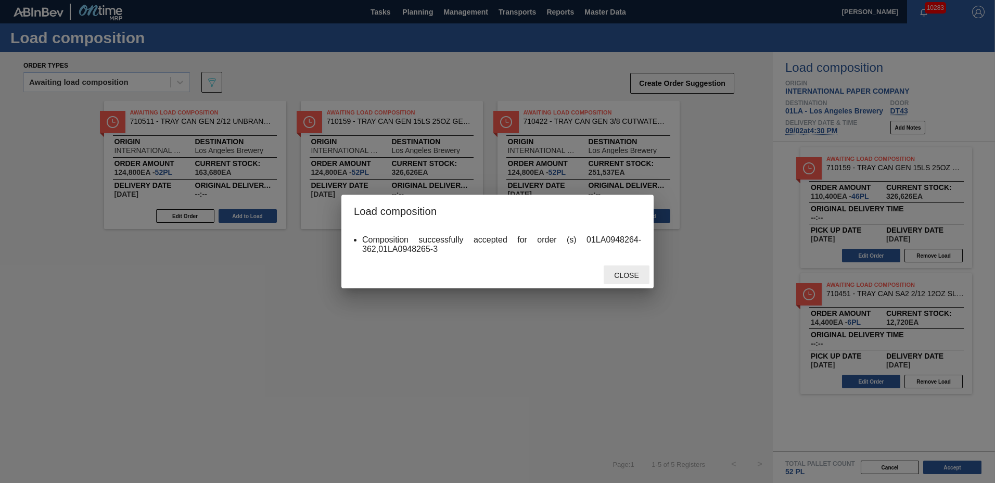
click at [630, 279] on span "Close" at bounding box center [626, 275] width 41 height 8
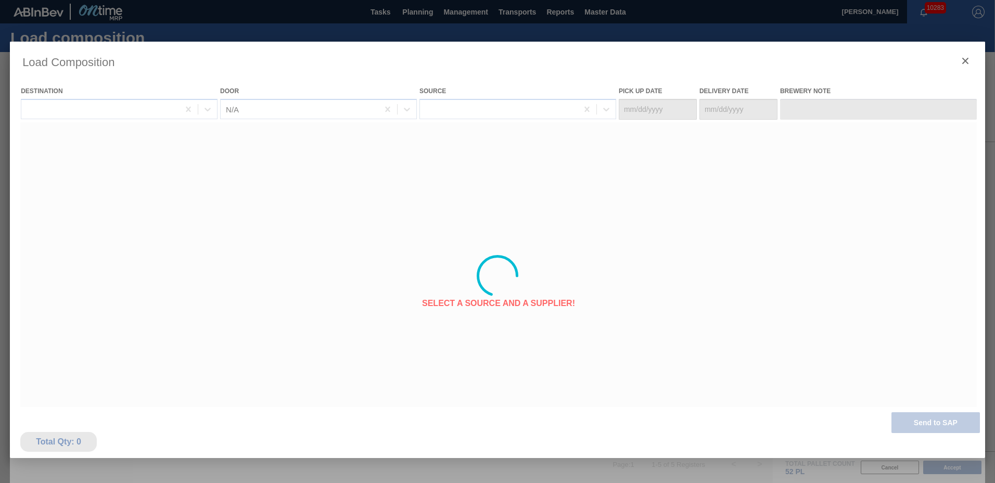
type Date "[DATE]"
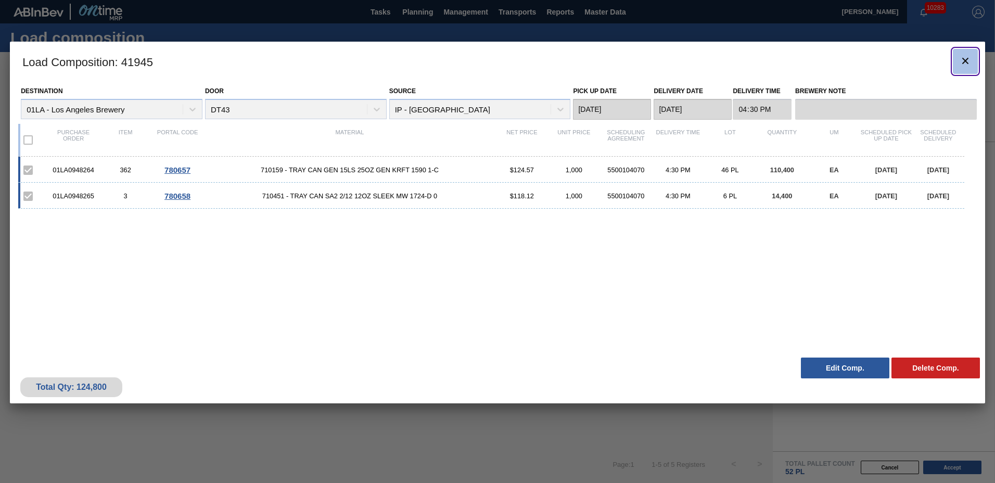
click at [969, 65] on icon "botão de ícone" at bounding box center [965, 61] width 12 height 12
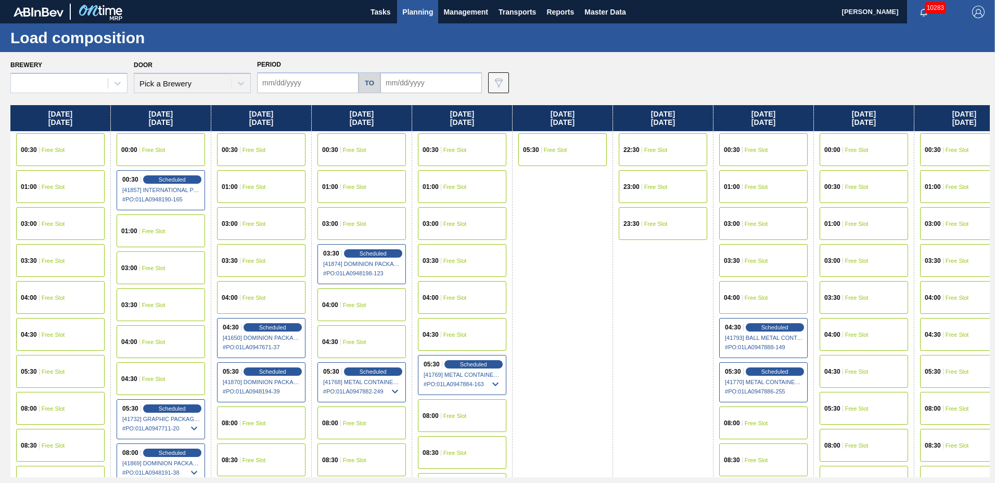
type input "[DATE]"
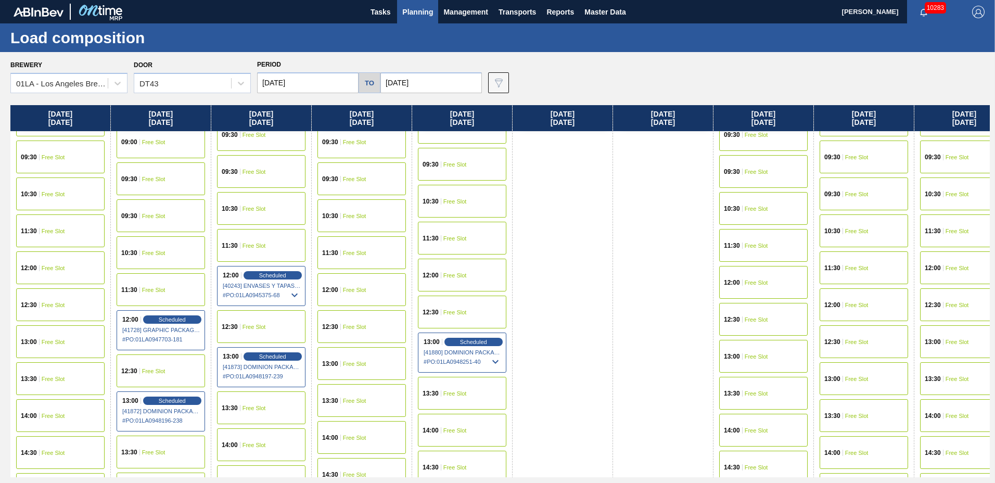
scroll to position [798, 0]
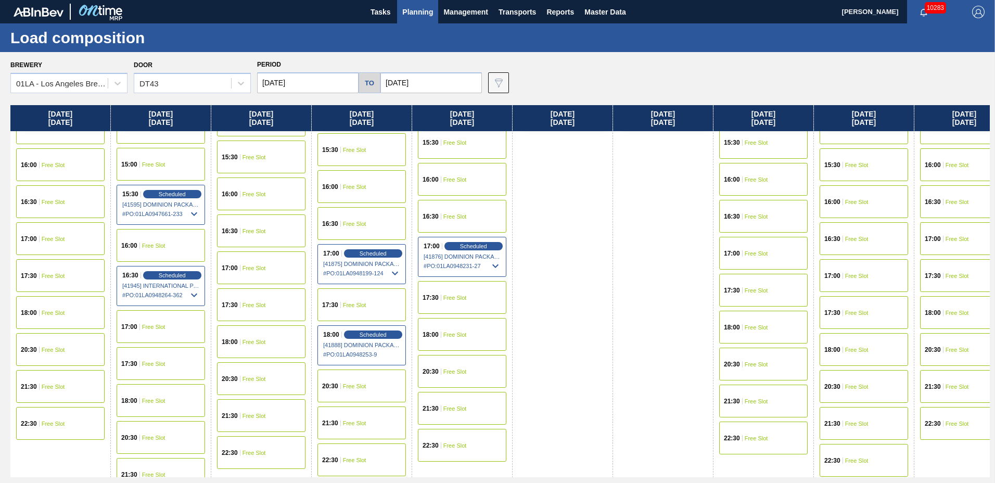
click at [362, 215] on div "16:30 Free Slot" at bounding box center [362, 223] width 88 height 33
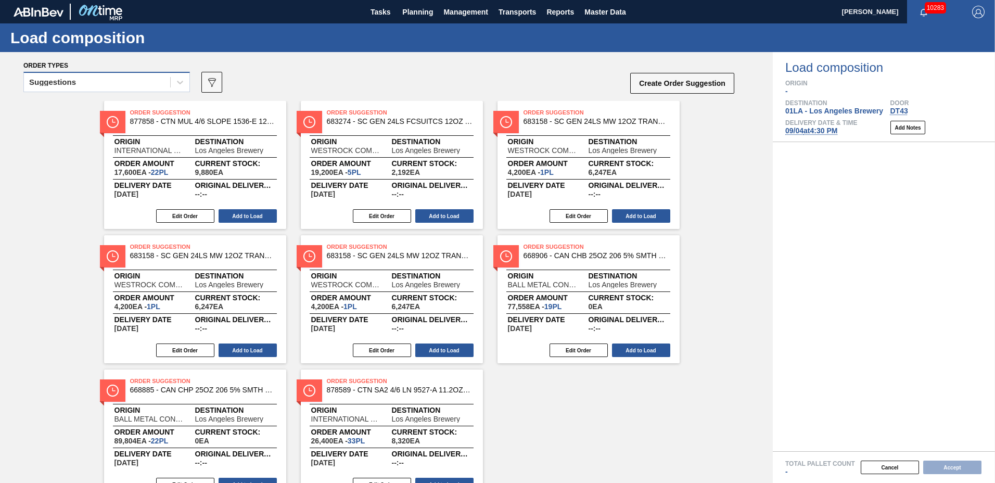
click at [85, 82] on div "Suggestions" at bounding box center [97, 82] width 146 height 15
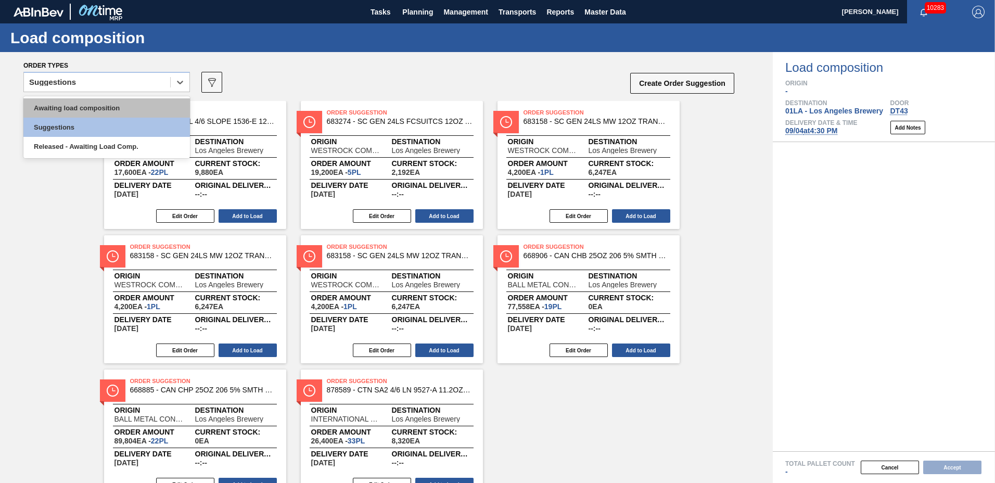
click at [100, 107] on div "Awaiting load composition" at bounding box center [106, 107] width 167 height 19
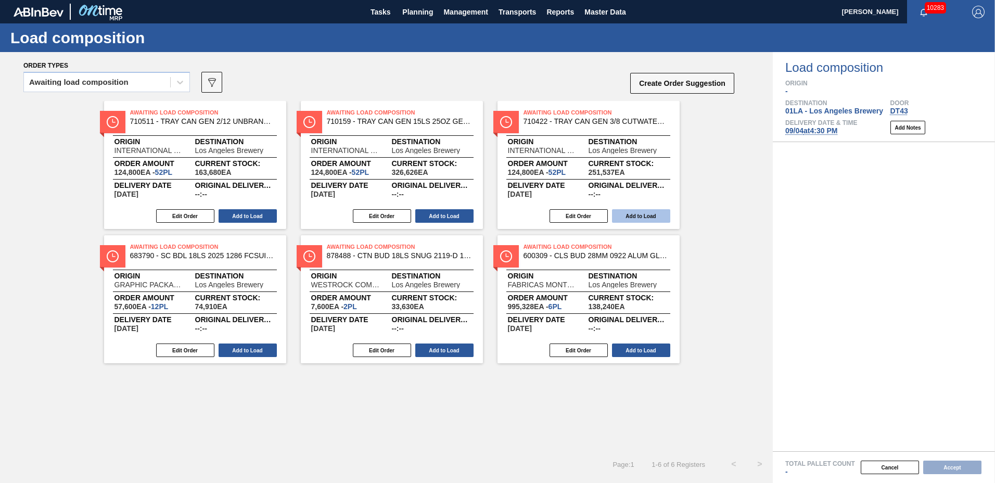
click at [627, 214] on button "Add to Load" at bounding box center [641, 216] width 58 height 14
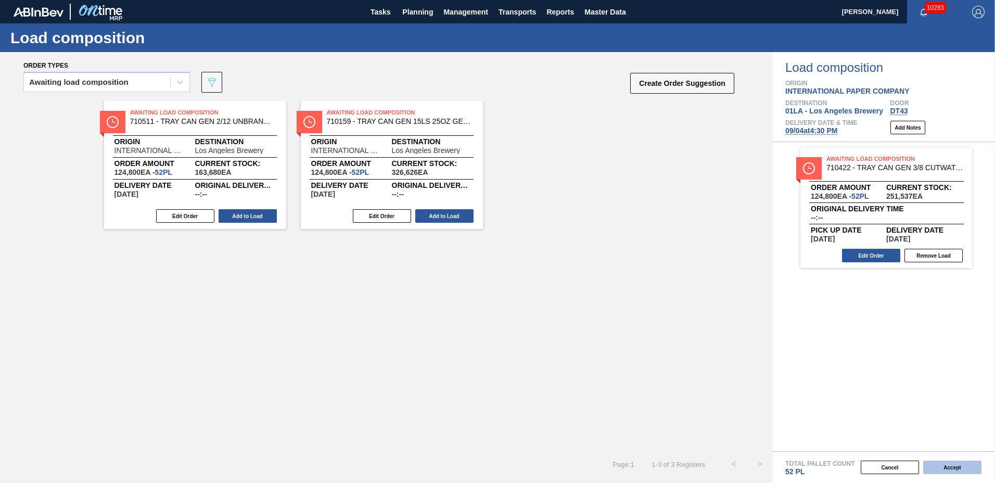
click at [967, 466] on button "Accept" at bounding box center [952, 468] width 58 height 14
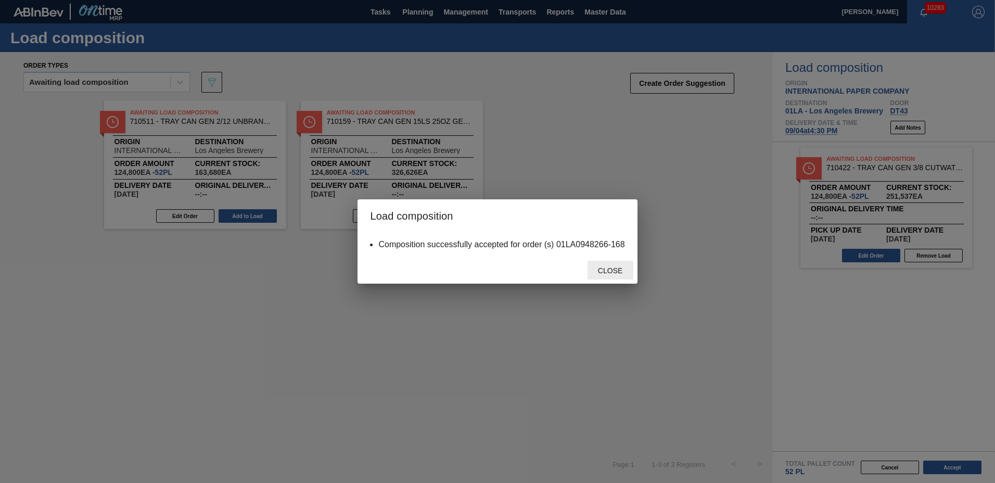
click at [615, 271] on span "Close" at bounding box center [610, 271] width 41 height 8
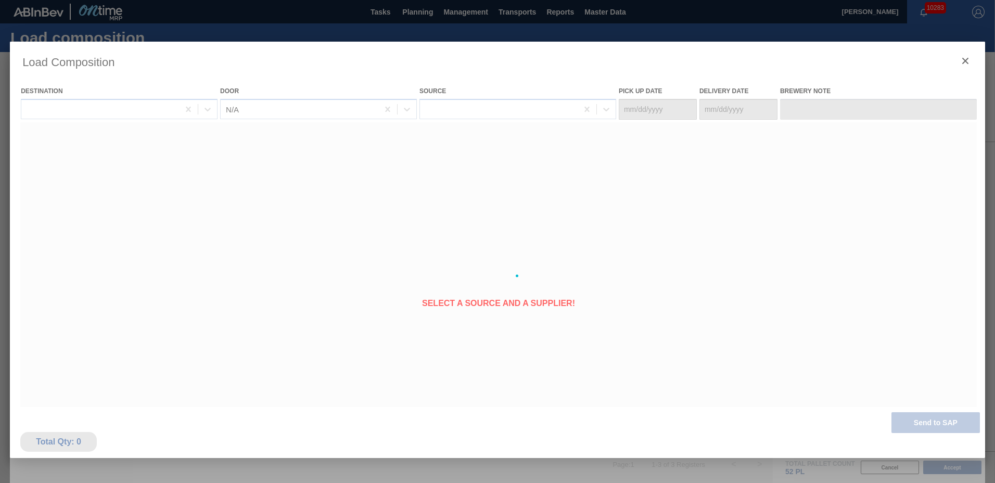
type Date "[DATE]"
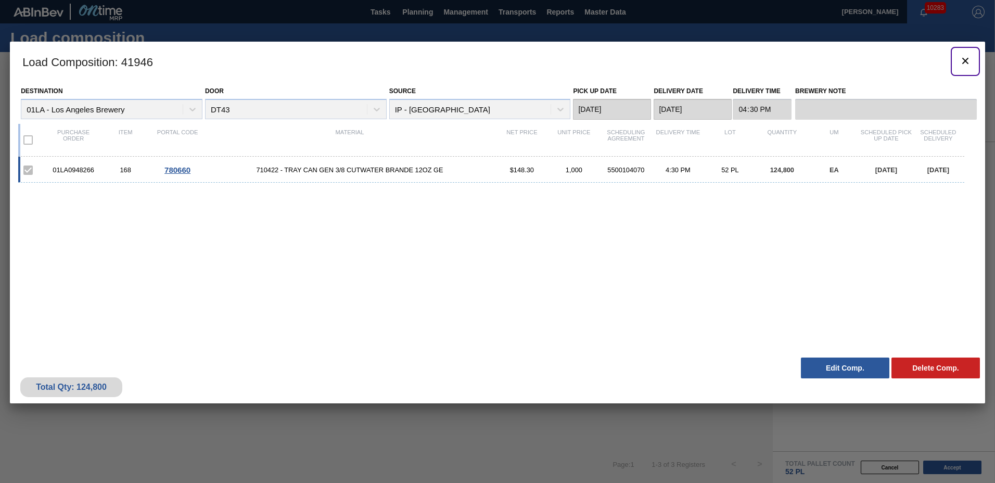
click at [968, 61] on icon "botão de ícone" at bounding box center [965, 61] width 12 height 12
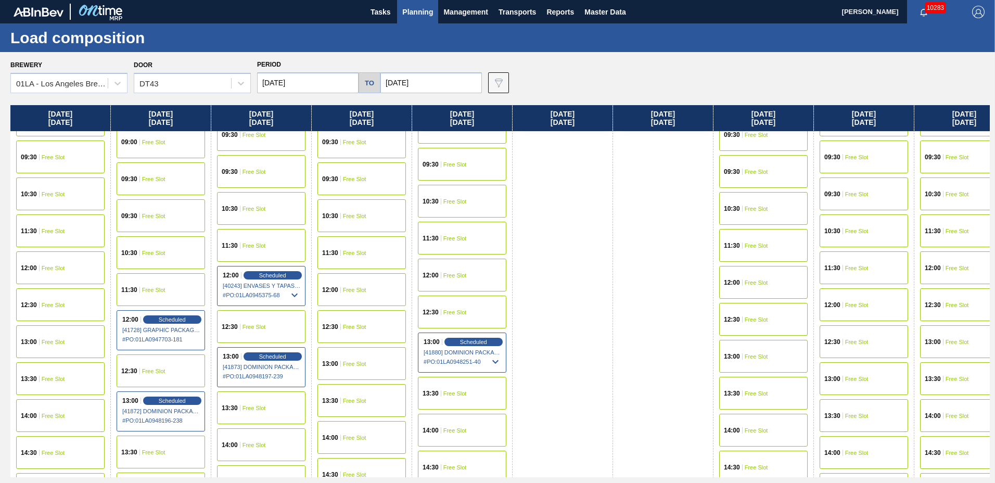
scroll to position [798, 0]
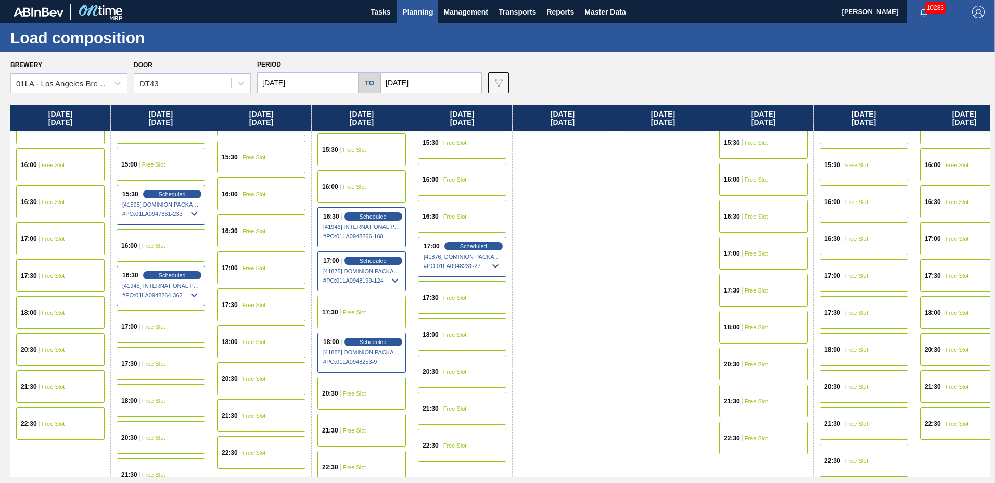
click at [462, 217] on span "Free Slot" at bounding box center [454, 216] width 23 height 6
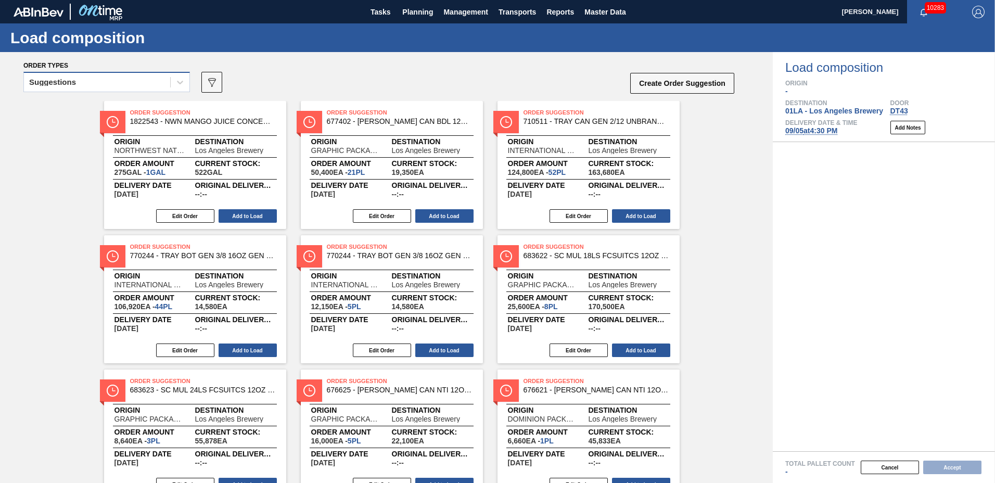
click at [127, 75] on div "Suggestions" at bounding box center [97, 82] width 146 height 15
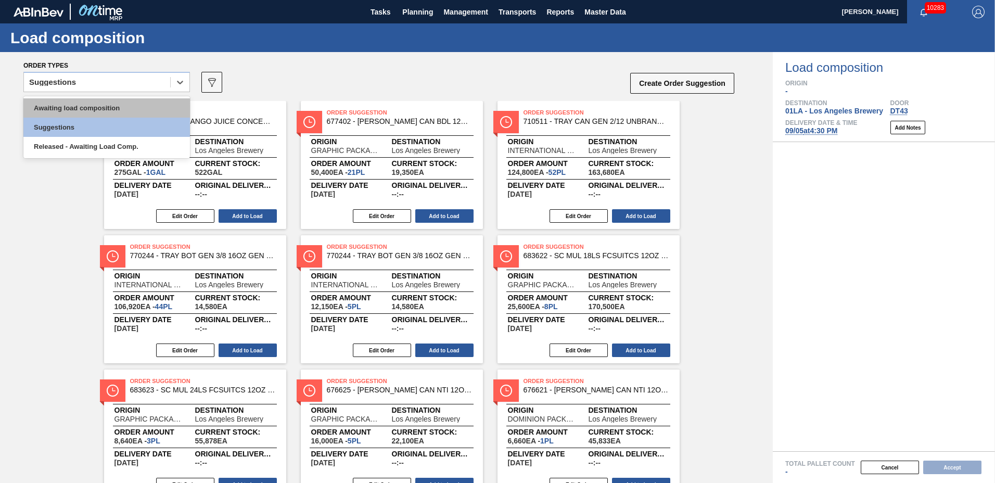
click at [113, 105] on div "Awaiting load composition" at bounding box center [106, 107] width 167 height 19
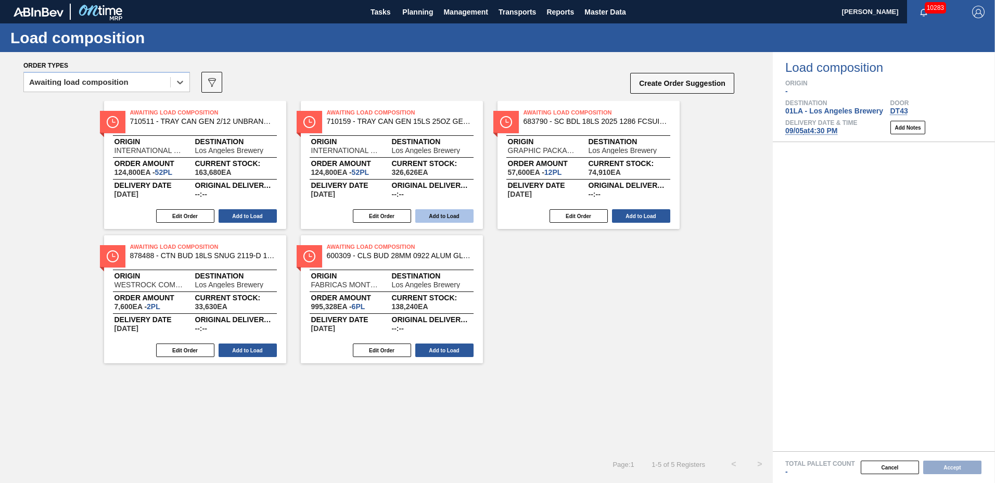
click at [463, 218] on button "Add to Load" at bounding box center [444, 216] width 58 height 14
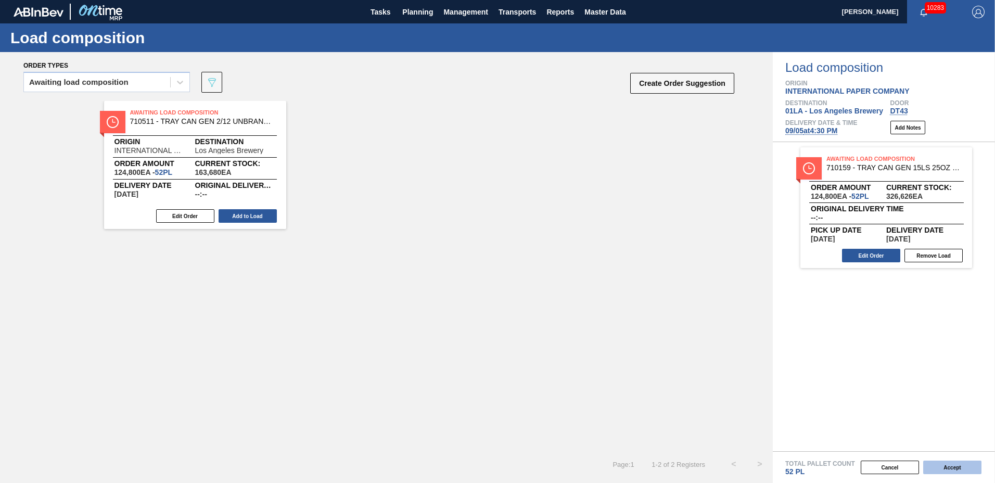
click at [959, 466] on button "Accept" at bounding box center [952, 468] width 58 height 14
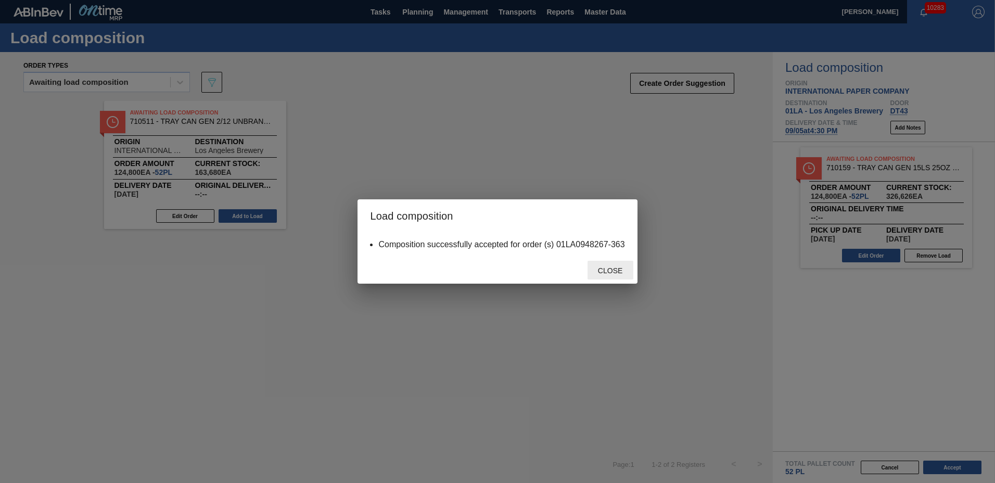
click at [623, 271] on span "Close" at bounding box center [610, 271] width 41 height 8
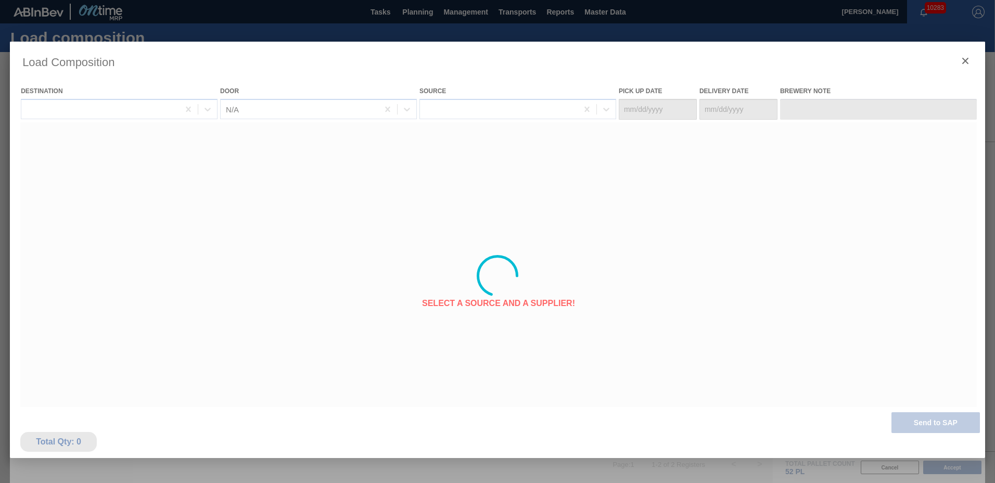
type Date "[DATE]"
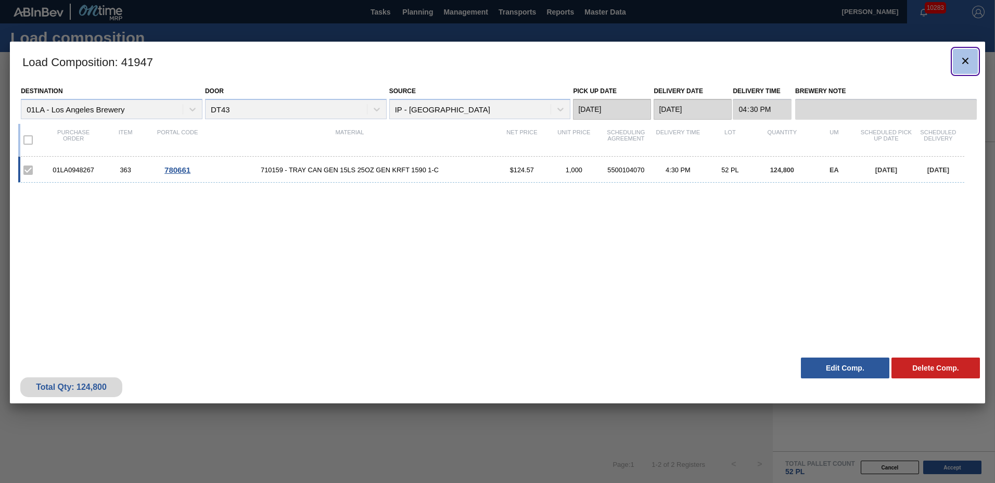
click at [965, 59] on icon "botão de ícone" at bounding box center [965, 61] width 12 height 12
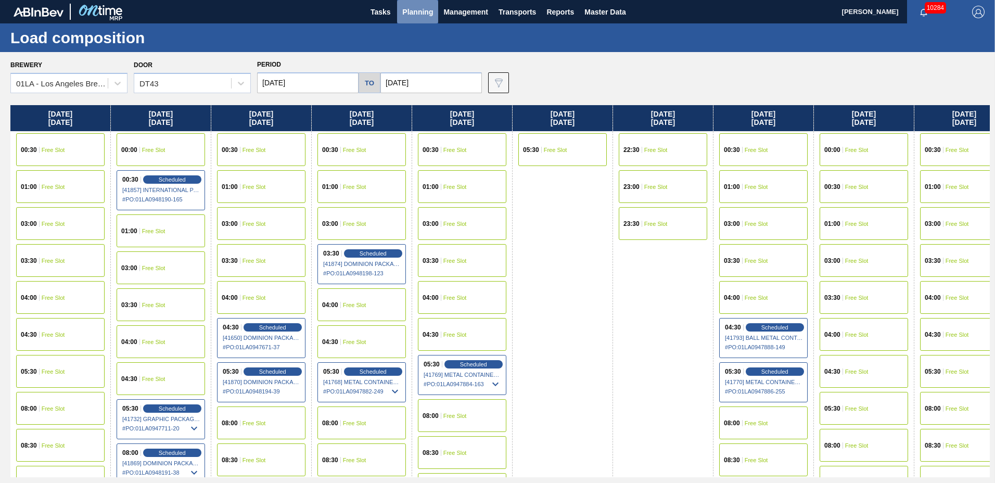
click at [420, 11] on span "Planning" at bounding box center [417, 12] width 31 height 12
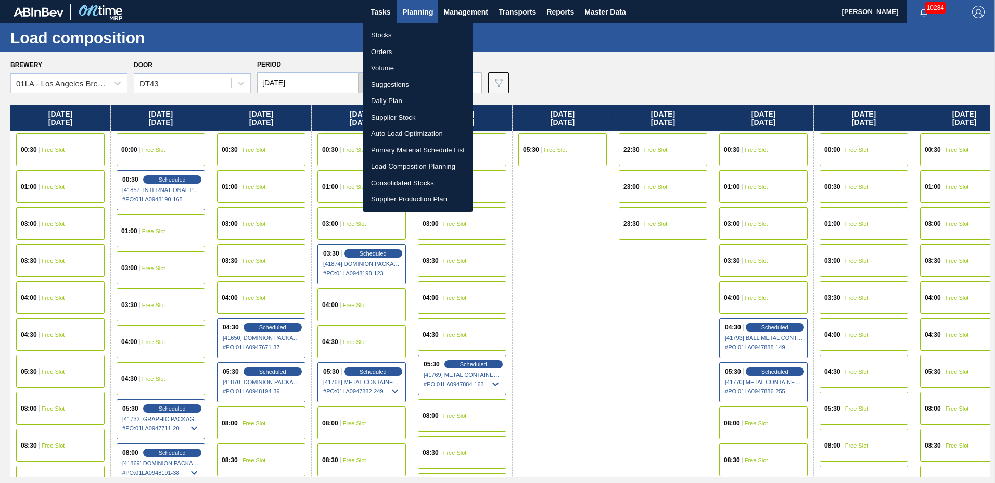
click at [530, 46] on div at bounding box center [497, 241] width 995 height 483
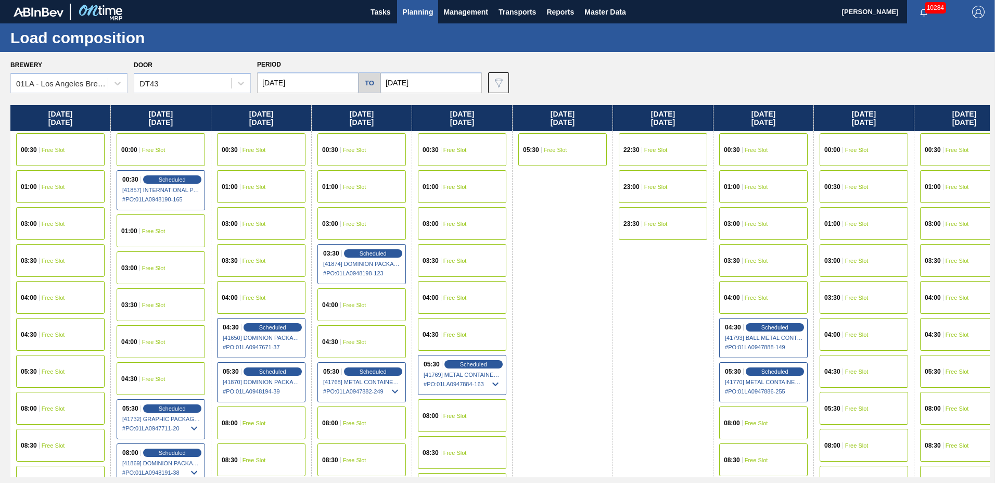
click at [424, 12] on span "Planning" at bounding box center [417, 12] width 31 height 12
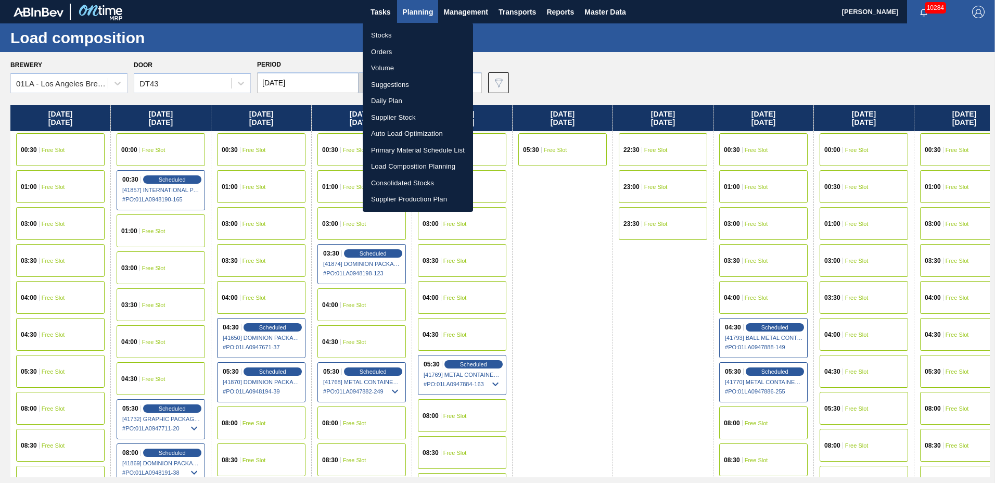
click at [423, 83] on li "Suggestions" at bounding box center [418, 85] width 110 height 17
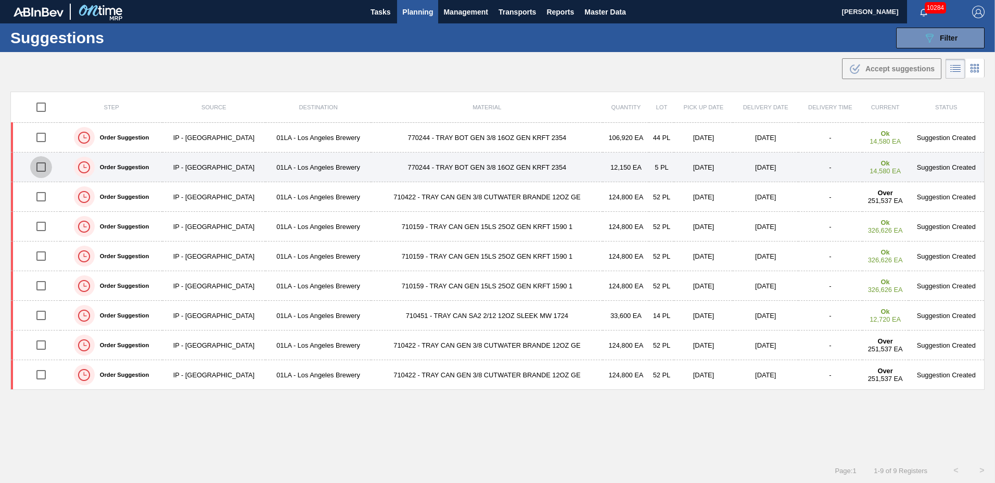
click at [42, 165] on input "checkbox" at bounding box center [41, 167] width 22 height 22
checkbox input "true"
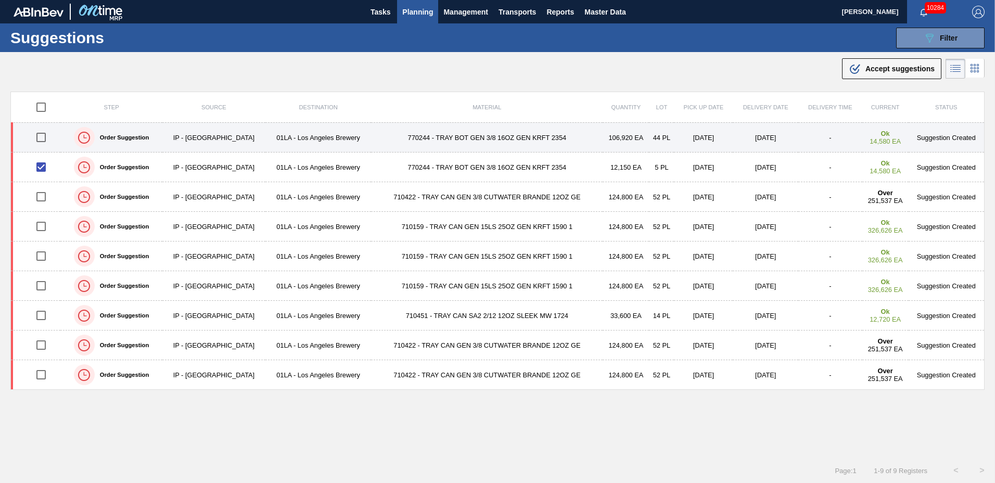
click at [42, 136] on input "checkbox" at bounding box center [41, 137] width 22 height 22
checkbox input "true"
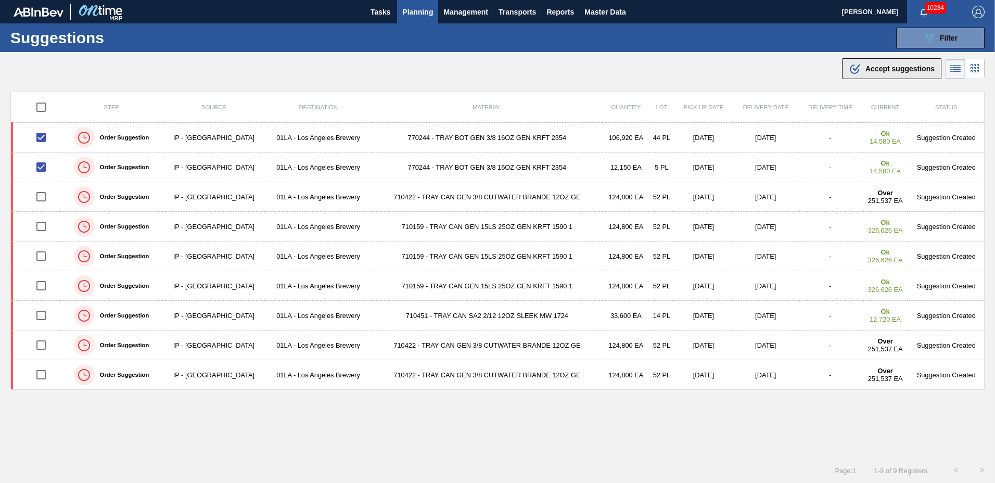
click at [883, 68] on span "Accept suggestions" at bounding box center [900, 69] width 69 height 8
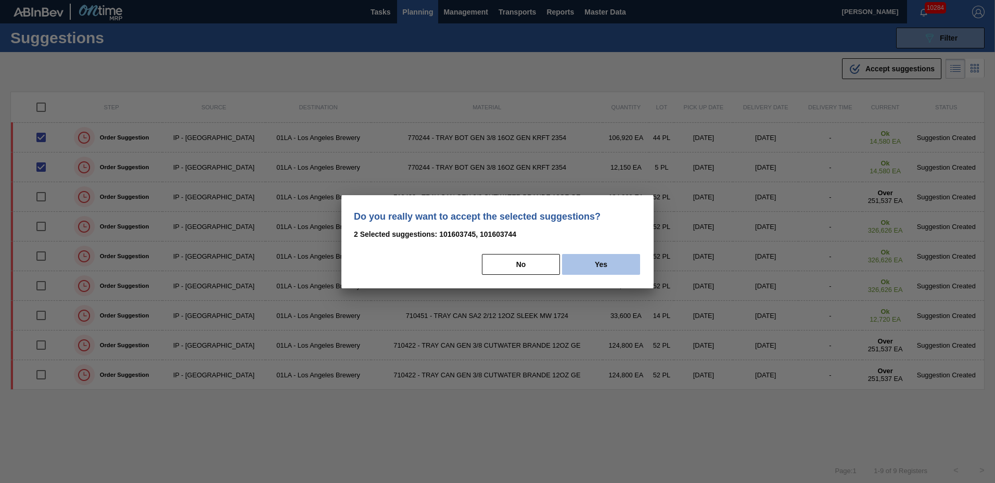
click at [598, 263] on button "Yes" at bounding box center [601, 264] width 78 height 21
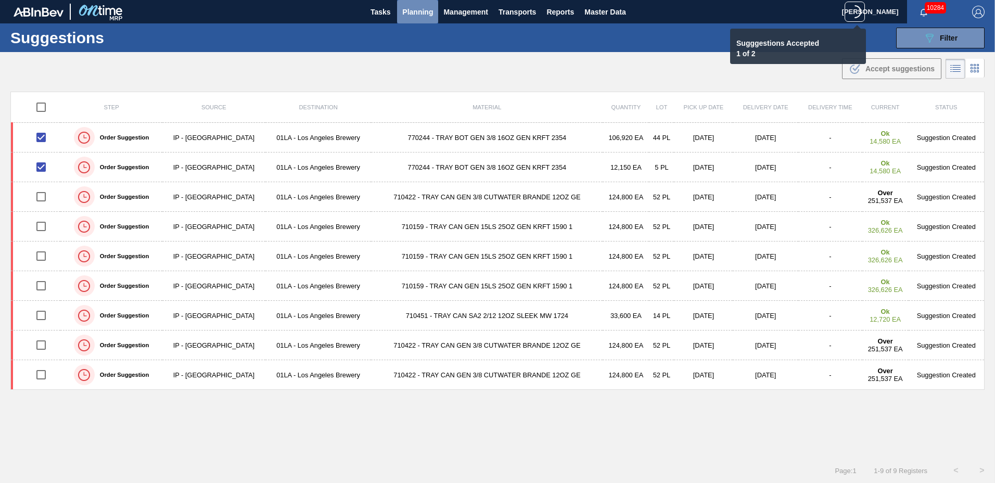
click at [426, 11] on span "Planning" at bounding box center [417, 12] width 31 height 12
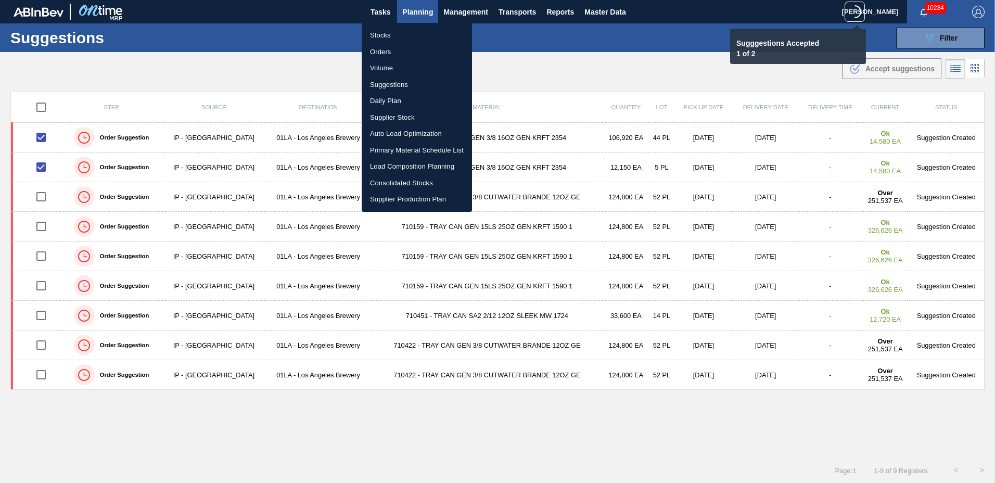
drag, startPoint x: 399, startPoint y: 171, endPoint x: 396, endPoint y: 166, distance: 6.1
click at [399, 170] on li "Load Composition Planning" at bounding box center [417, 166] width 110 height 17
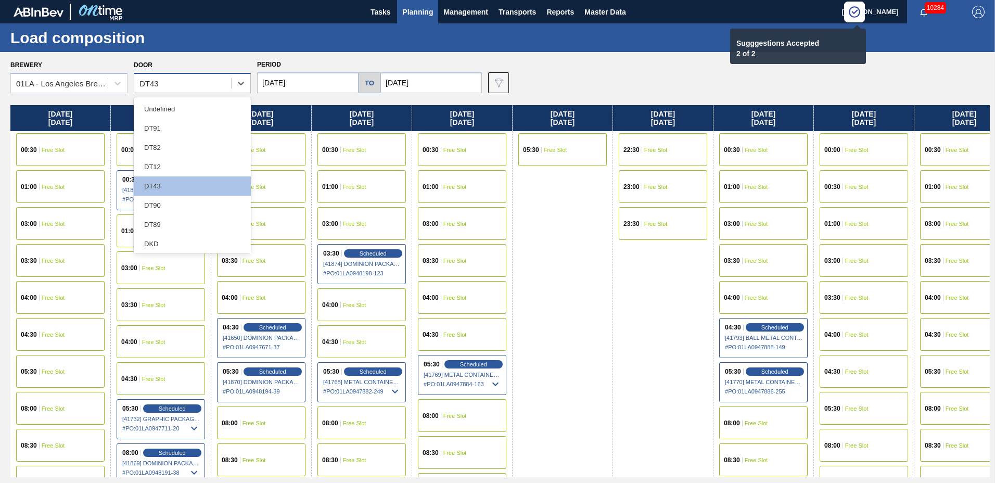
click at [182, 80] on div "DT43" at bounding box center [182, 83] width 97 height 15
click at [176, 227] on div "DT89" at bounding box center [192, 224] width 117 height 19
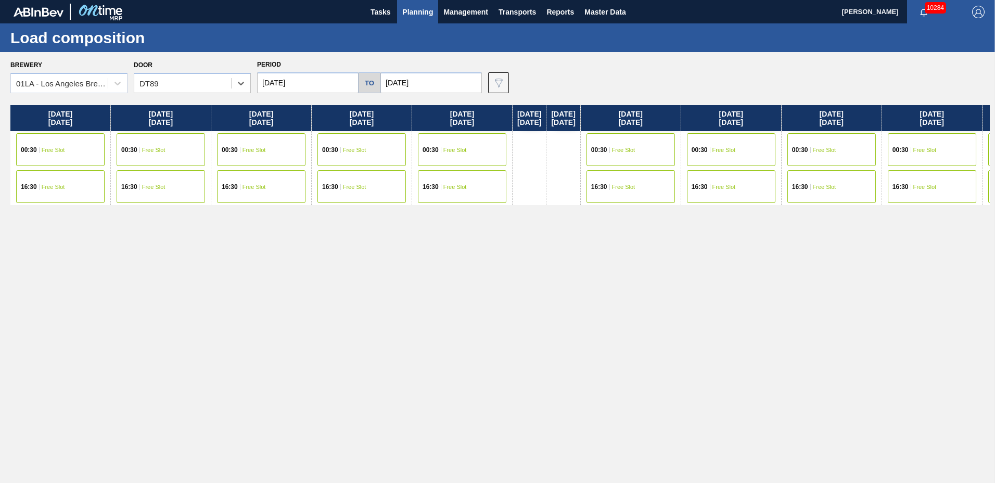
click at [465, 152] on span "Free Slot" at bounding box center [454, 150] width 23 height 6
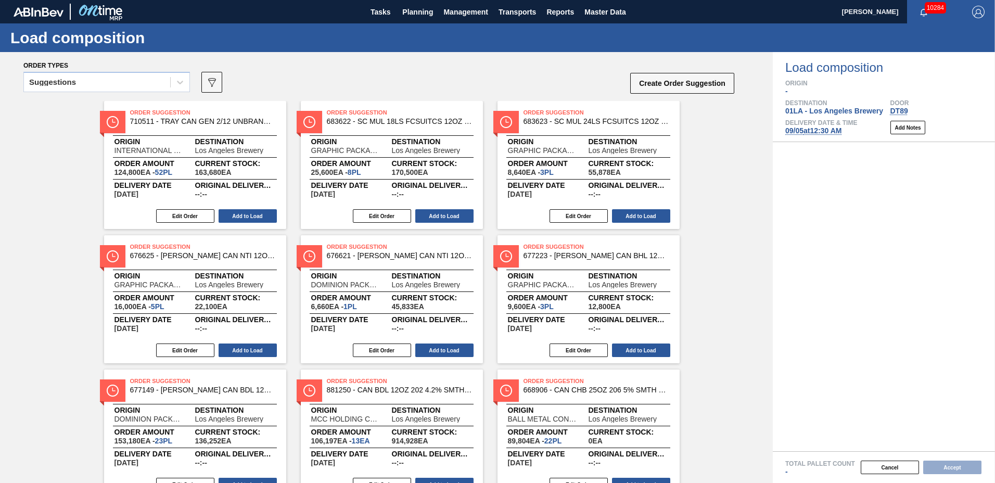
click at [115, 86] on div "Suggestions" at bounding box center [97, 82] width 146 height 15
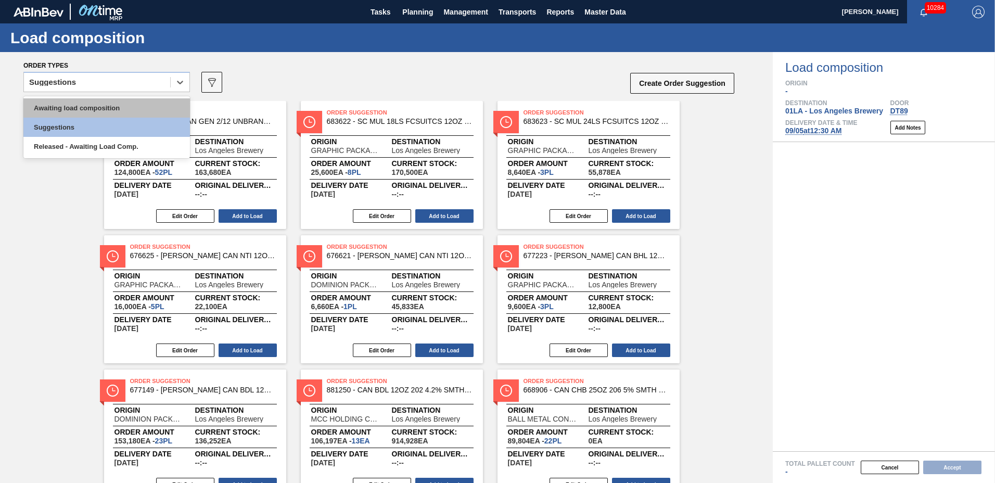
click at [108, 106] on div "Awaiting load composition" at bounding box center [106, 107] width 167 height 19
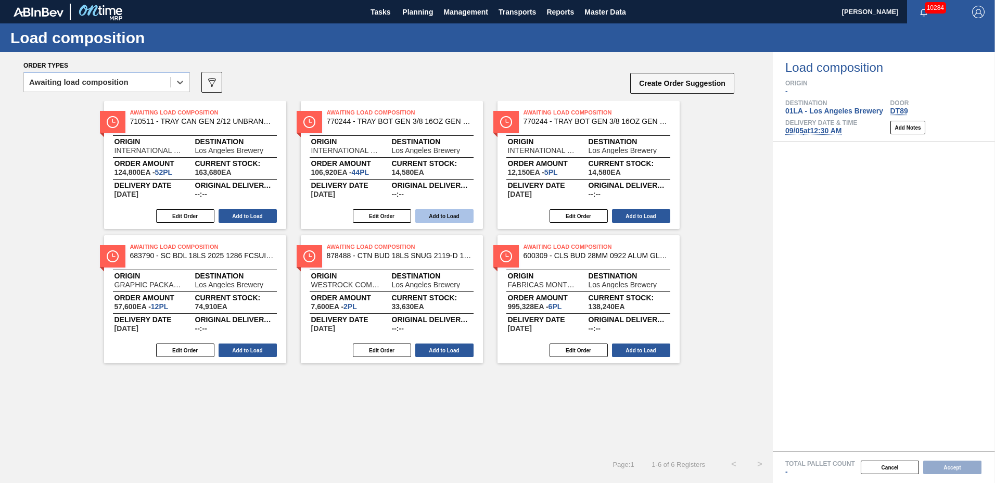
click at [462, 220] on button "Add to Load" at bounding box center [444, 216] width 58 height 14
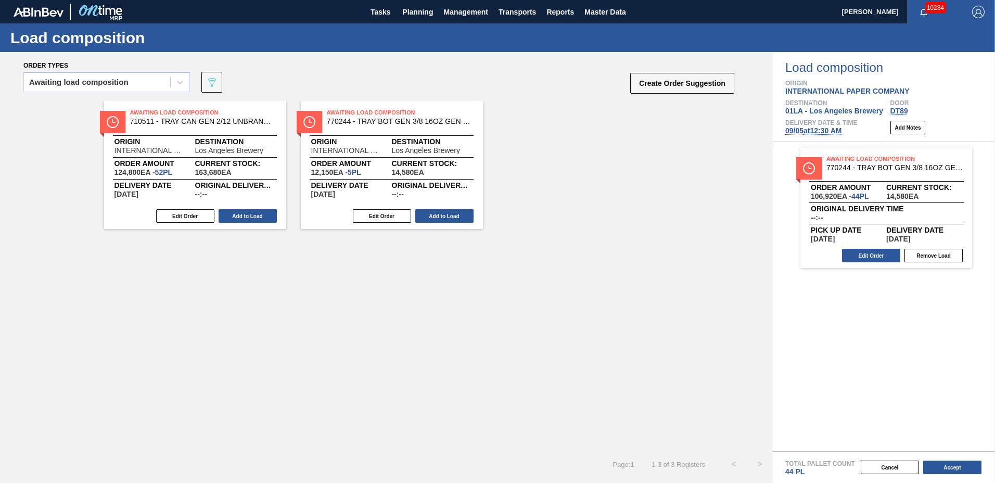
click at [463, 219] on button "Add to Load" at bounding box center [444, 216] width 58 height 14
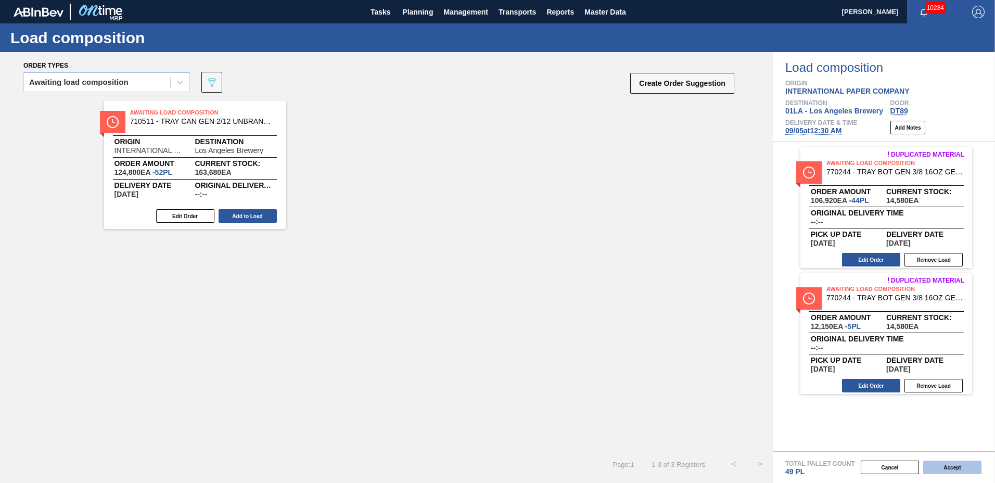
click at [956, 463] on button "Accept" at bounding box center [952, 468] width 58 height 14
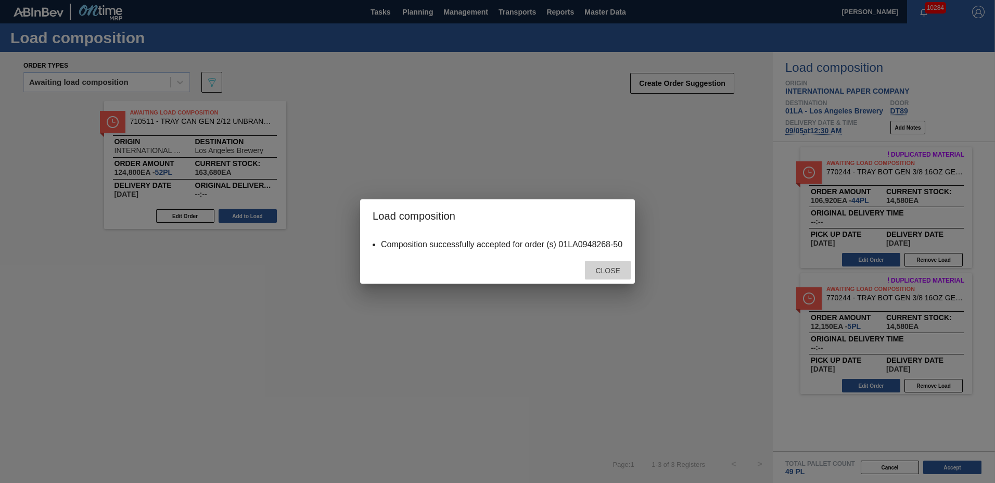
click at [607, 272] on span "Close" at bounding box center [607, 271] width 41 height 8
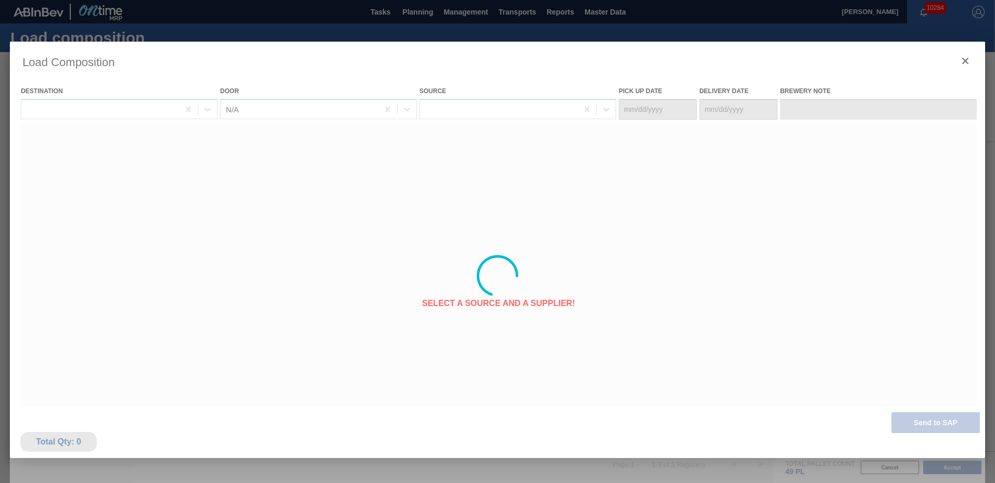
type Date "[DATE]"
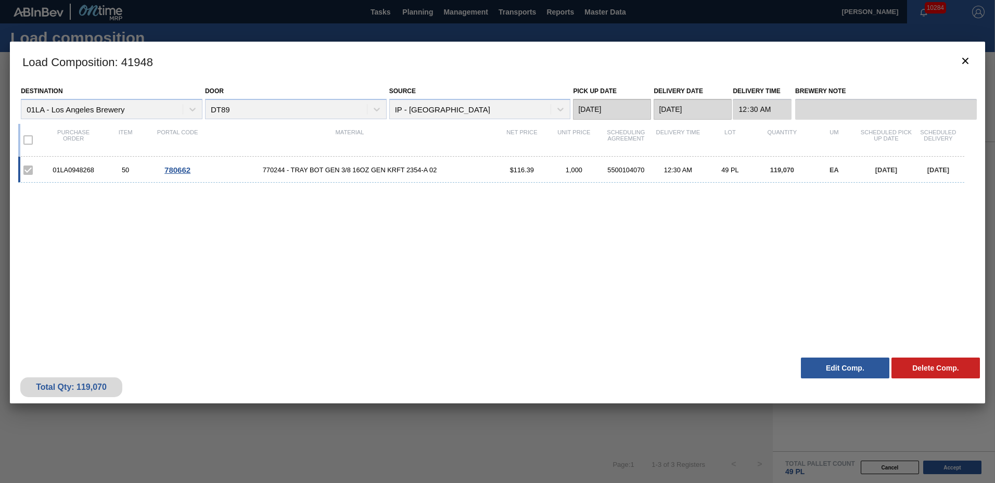
click at [844, 370] on button "Edit Comp." at bounding box center [845, 368] width 88 height 21
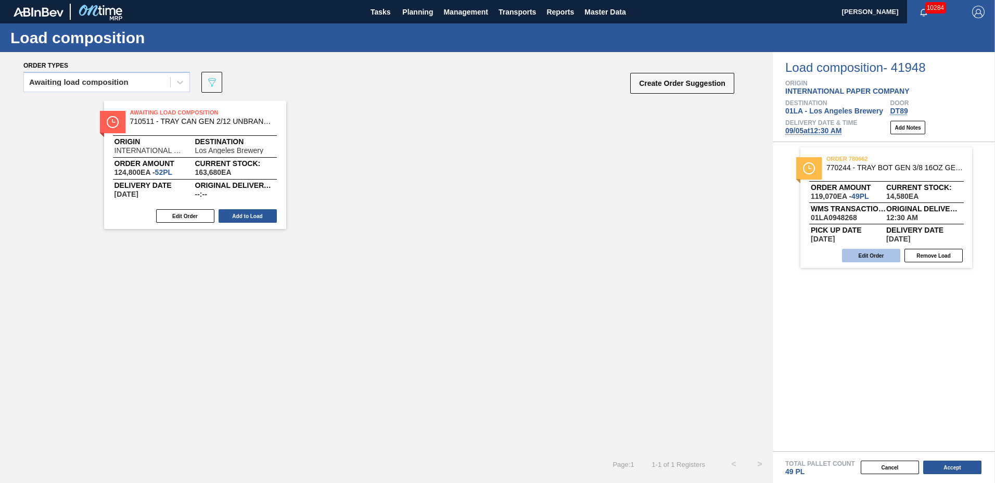
click at [892, 258] on button "Edit Order" at bounding box center [871, 256] width 58 height 14
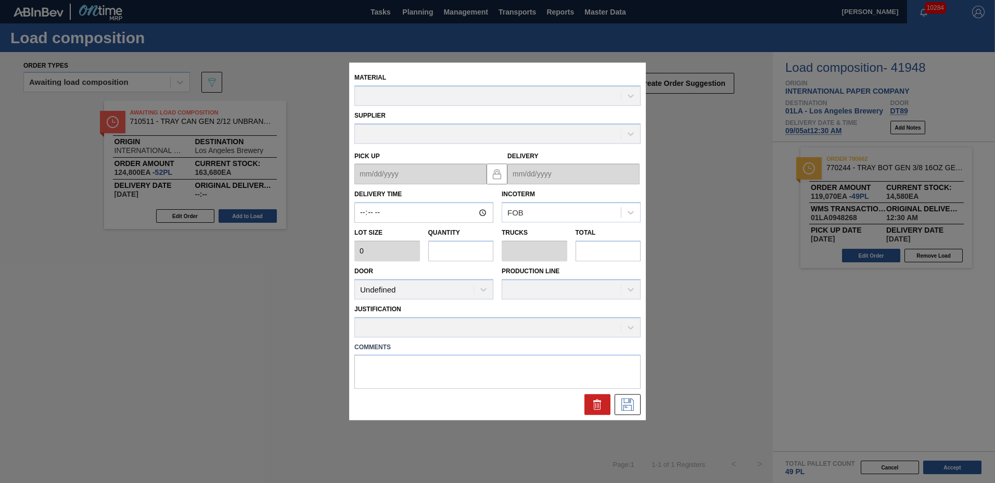
type input "00:30:00"
type input "2,430"
type input "49"
type input "1.114"
type input "119,070"
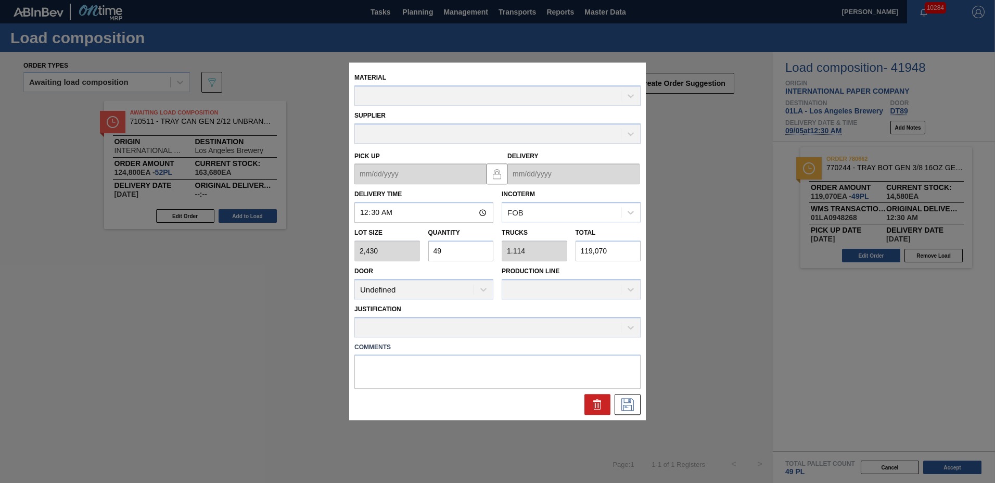
type up "[DATE]"
type input "[DATE]"
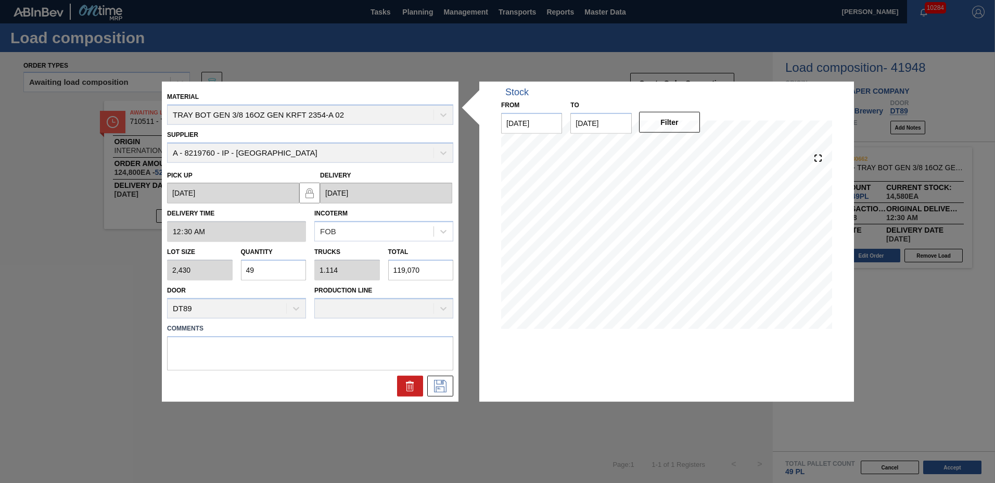
click at [289, 268] on input "49" at bounding box center [274, 270] width 66 height 21
type input "4"
type input "0.091"
type input "9,720"
type input "0"
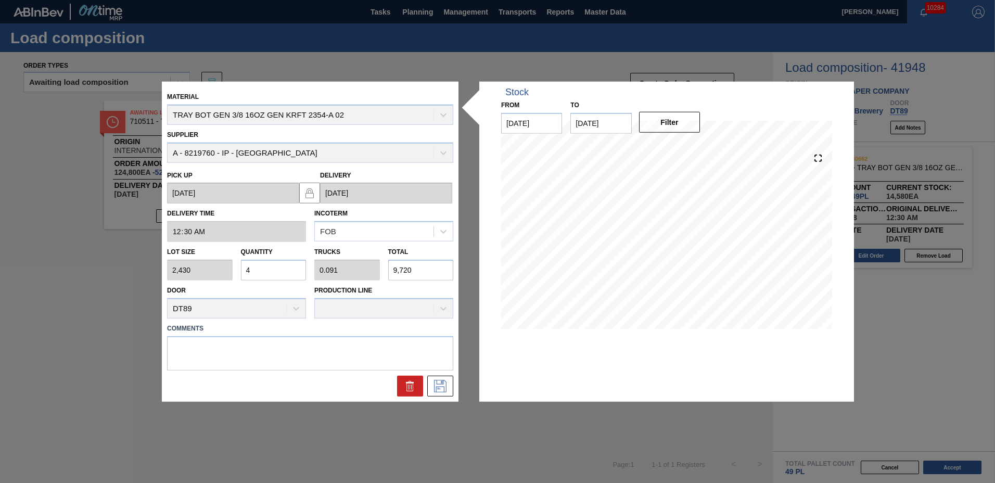
type input "0"
type input "5"
type input "0.114"
type input "12,150"
type input "52"
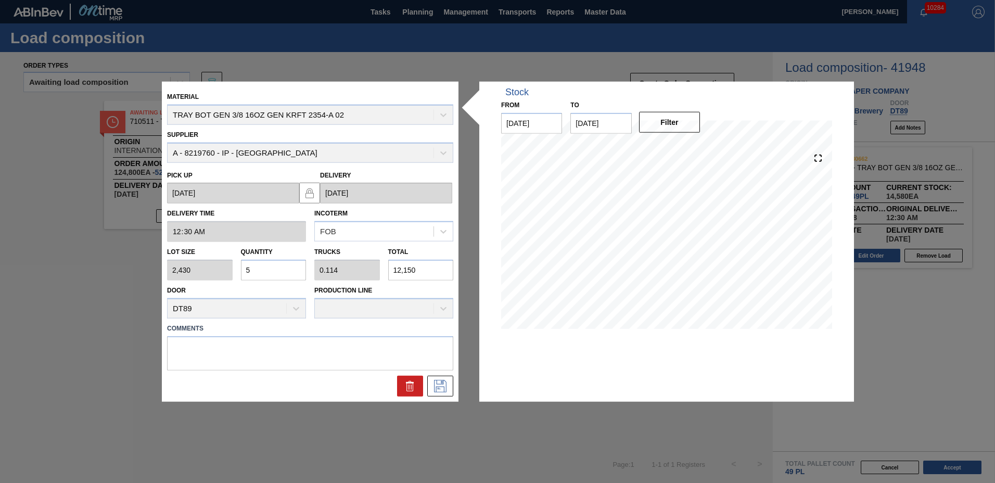
type input "1.182"
type input "126,360"
type input "52"
click at [447, 382] on icon at bounding box center [440, 385] width 17 height 12
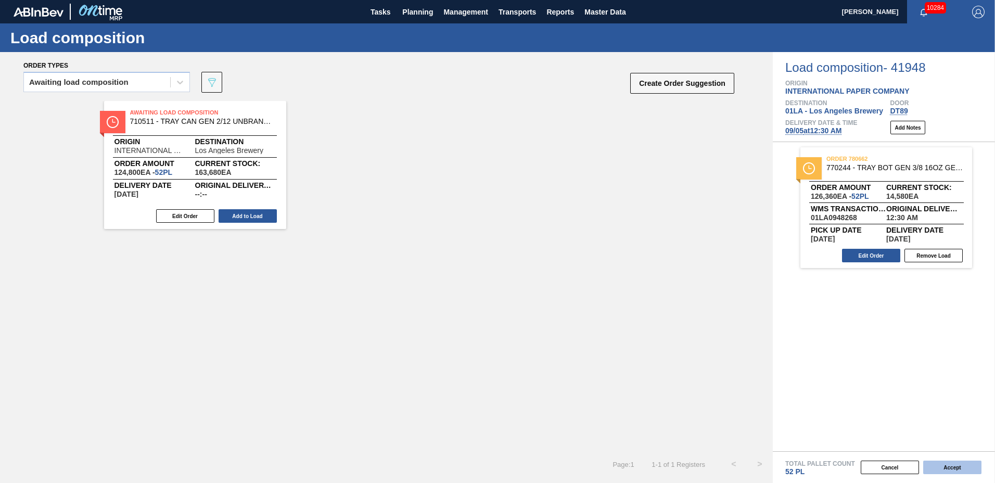
click at [958, 465] on button "Accept" at bounding box center [952, 468] width 58 height 14
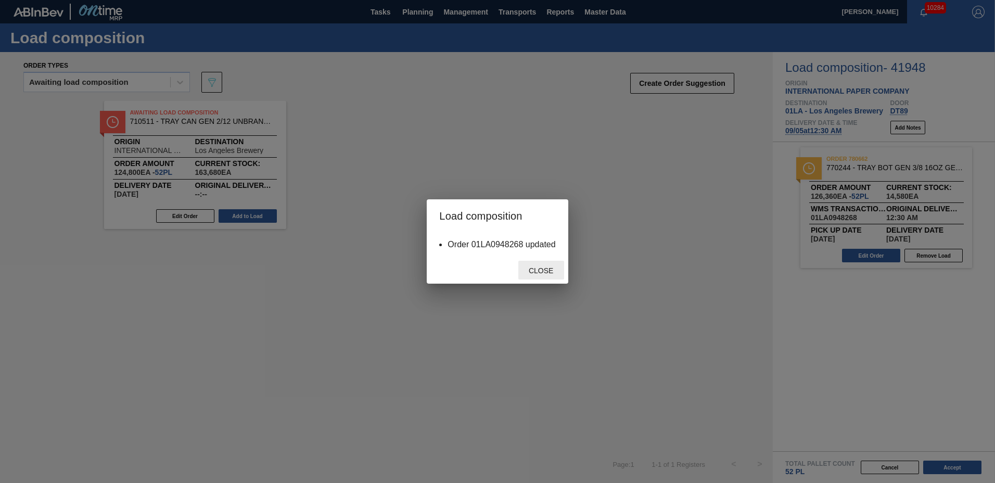
click at [544, 264] on div "Close" at bounding box center [541, 270] width 46 height 19
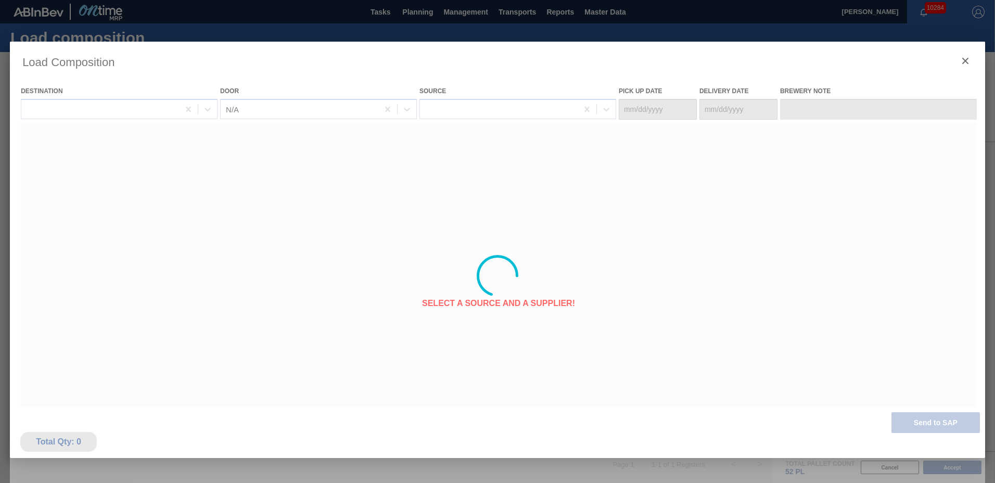
type Date "[DATE]"
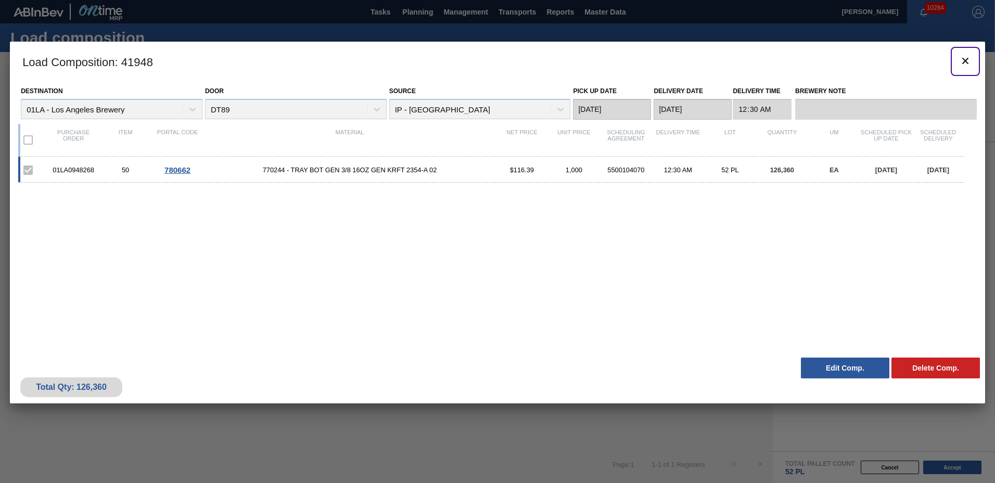
click at [967, 61] on icon "botão de ícone" at bounding box center [965, 61] width 6 height 6
